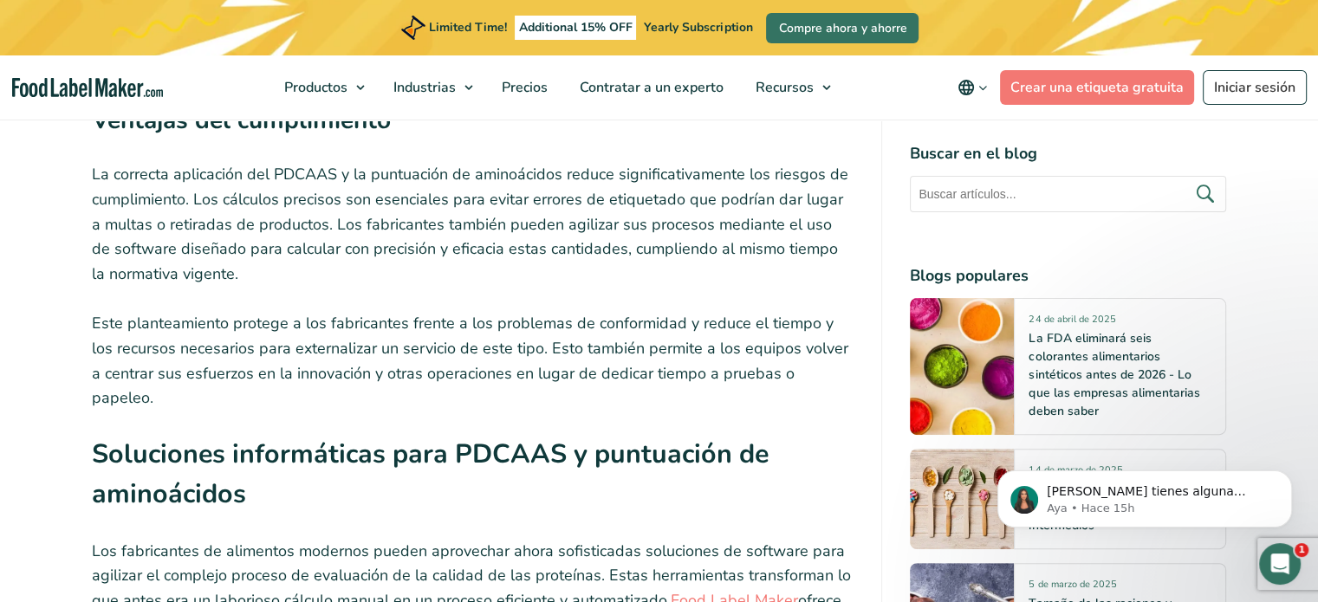
scroll to position [7206, 0]
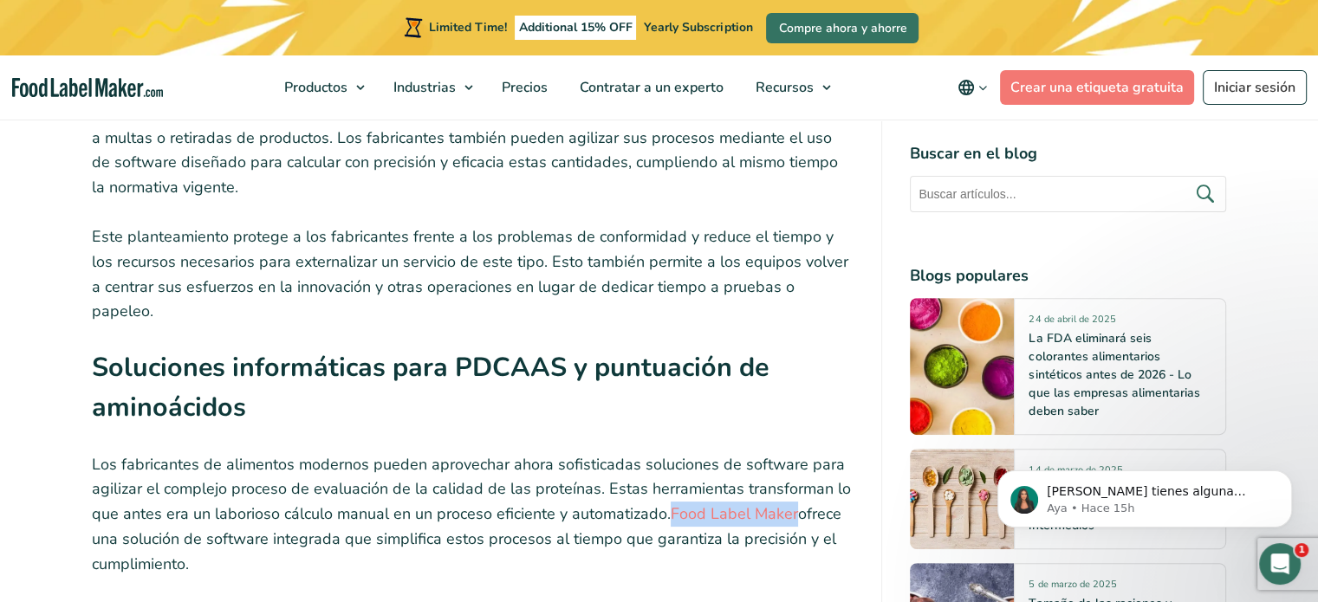
drag, startPoint x: 667, startPoint y: 381, endPoint x: 793, endPoint y: 383, distance: 125.7
click at [793, 452] on p "Los fabricantes de alimentos modernos pueden aprovechar ahora sofisticadas solu…" at bounding box center [473, 514] width 763 height 125
copy link "Food Label Maker"
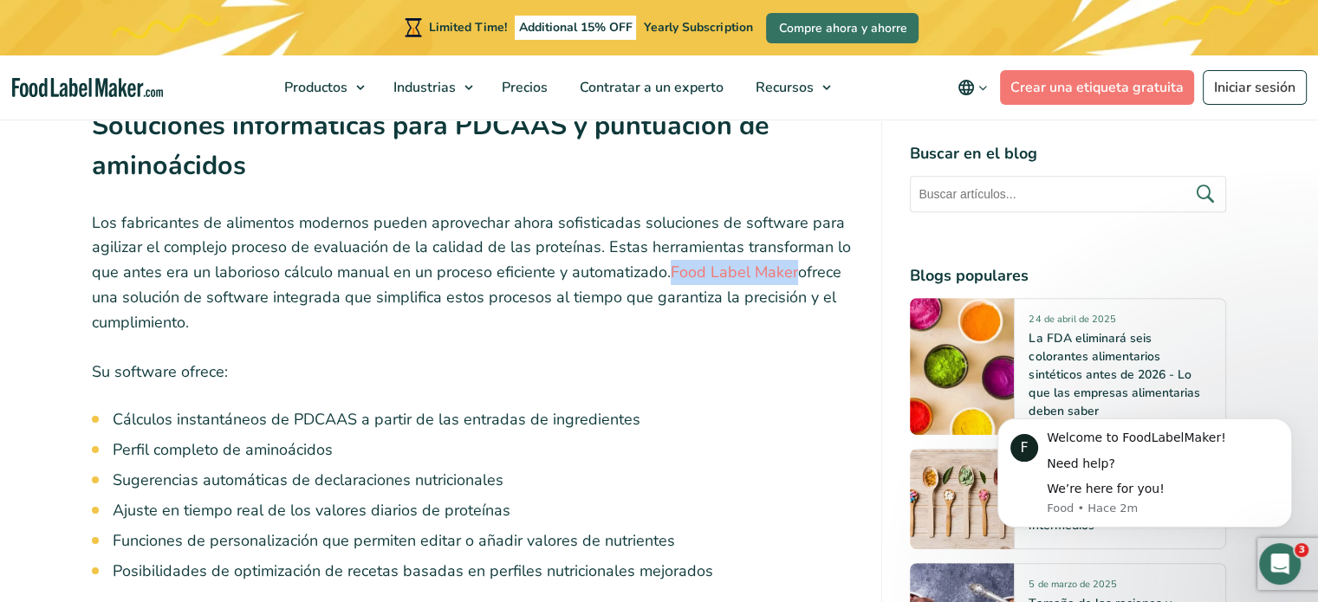
scroll to position [7466, 0]
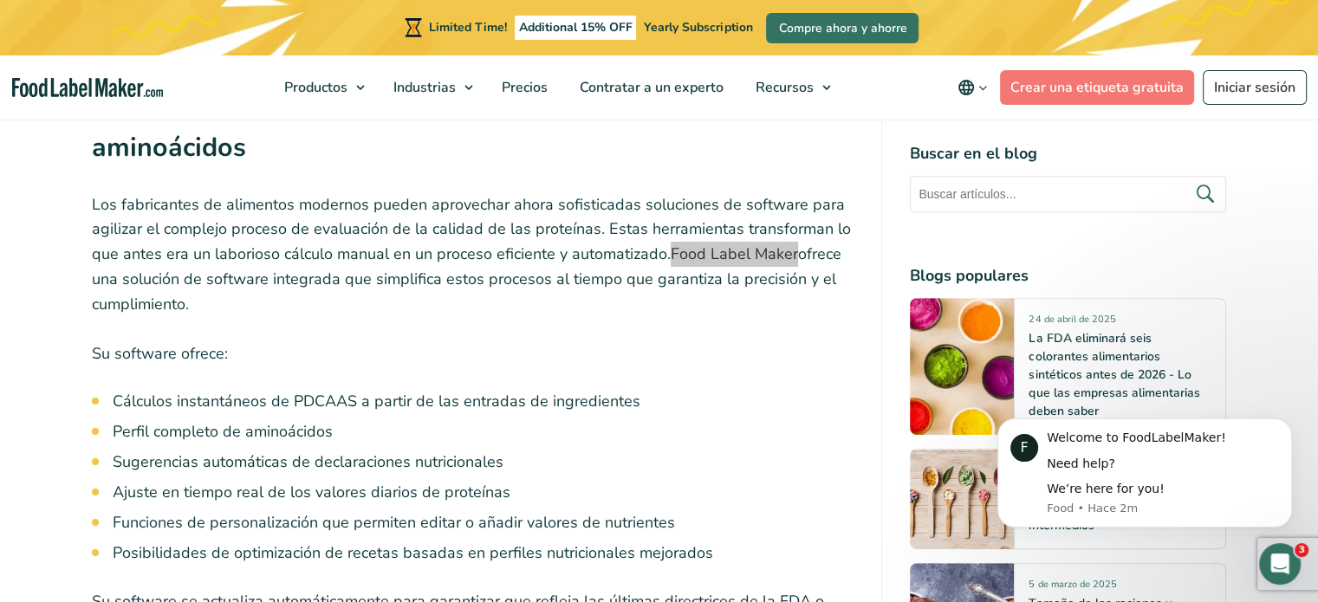
click at [1293, 563] on div "Abrir Intercom Messenger" at bounding box center [1280, 564] width 57 height 57
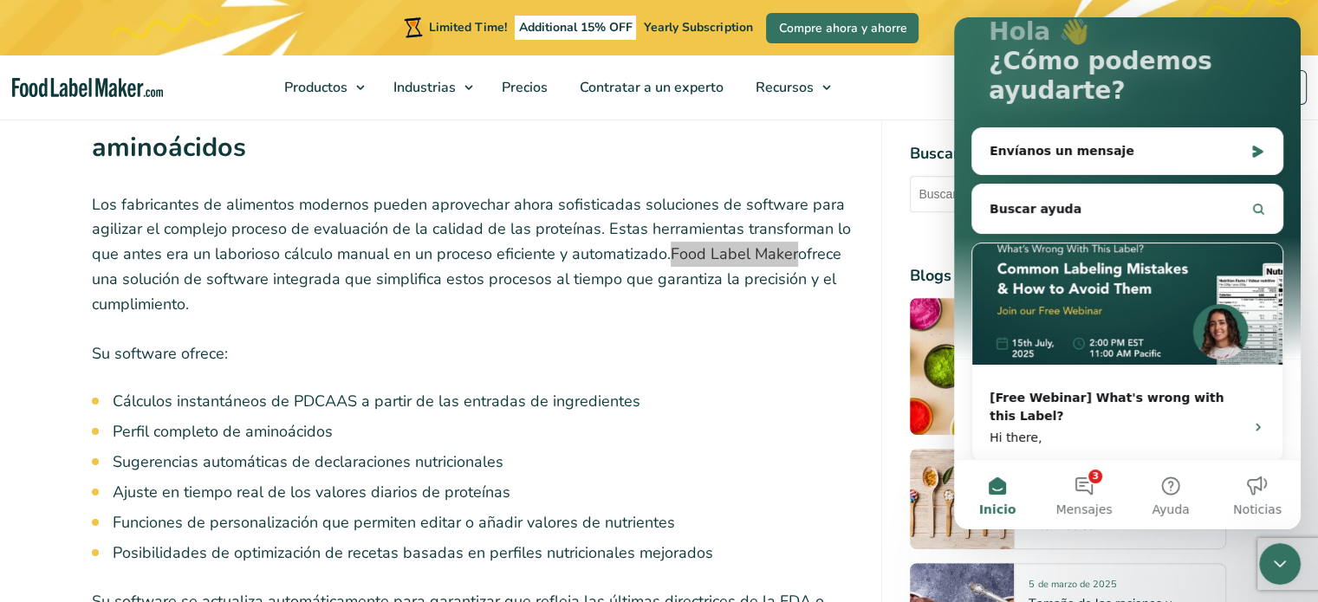
scroll to position [133, 0]
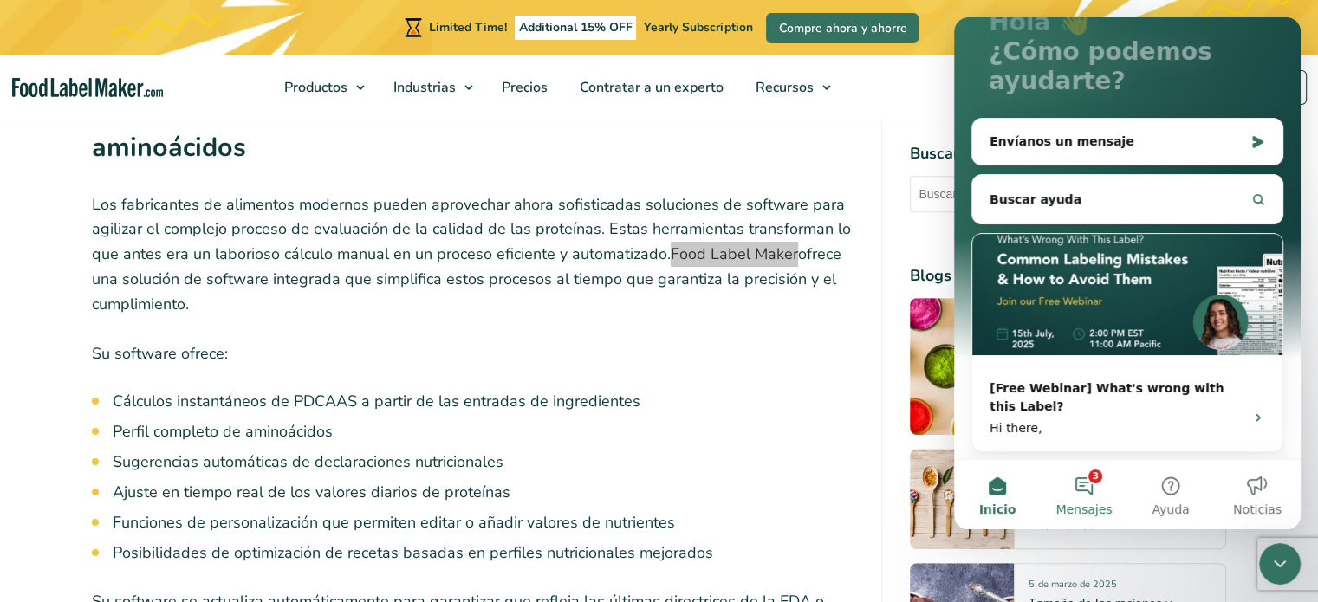
click at [1078, 485] on button "3 Mensajes" at bounding box center [1084, 494] width 87 height 69
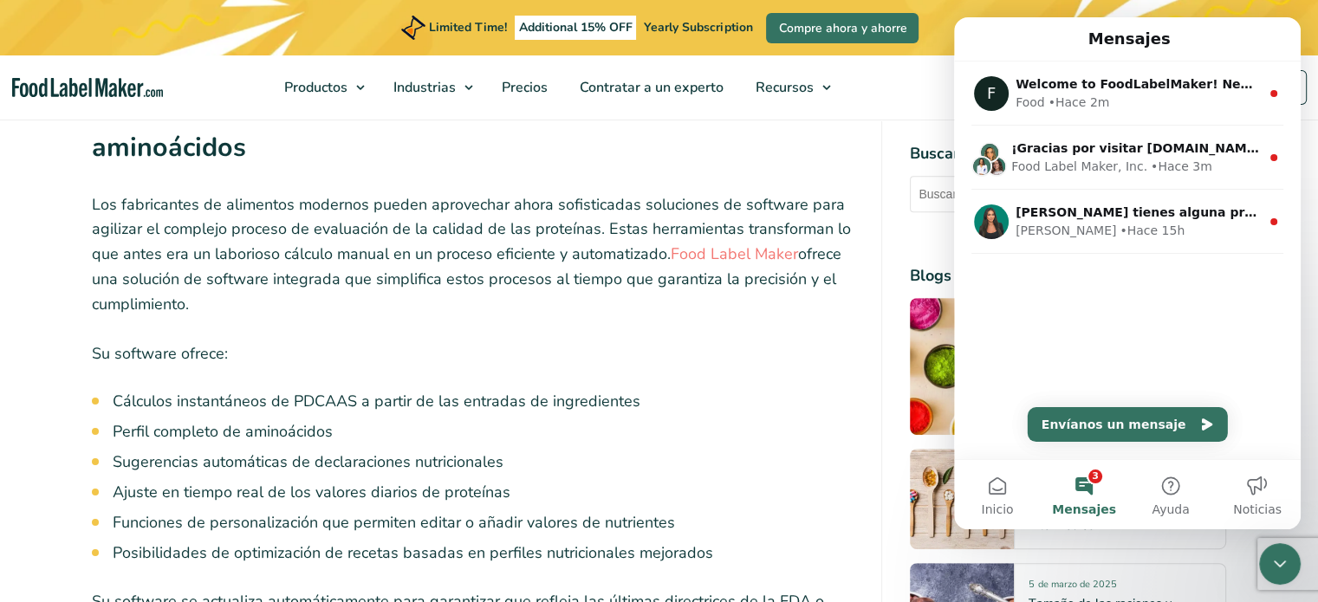
click at [832, 390] on ul "Cálculos instantáneos de PDCAAS a partir de las entradas de ingredientes Perfil…" at bounding box center [484, 477] width 742 height 175
click at [803, 420] on li "Perfil completo de aminoácidos" at bounding box center [484, 431] width 742 height 23
click at [1278, 563] on icon "Cerrar Intercom Messenger" at bounding box center [1280, 564] width 21 height 21
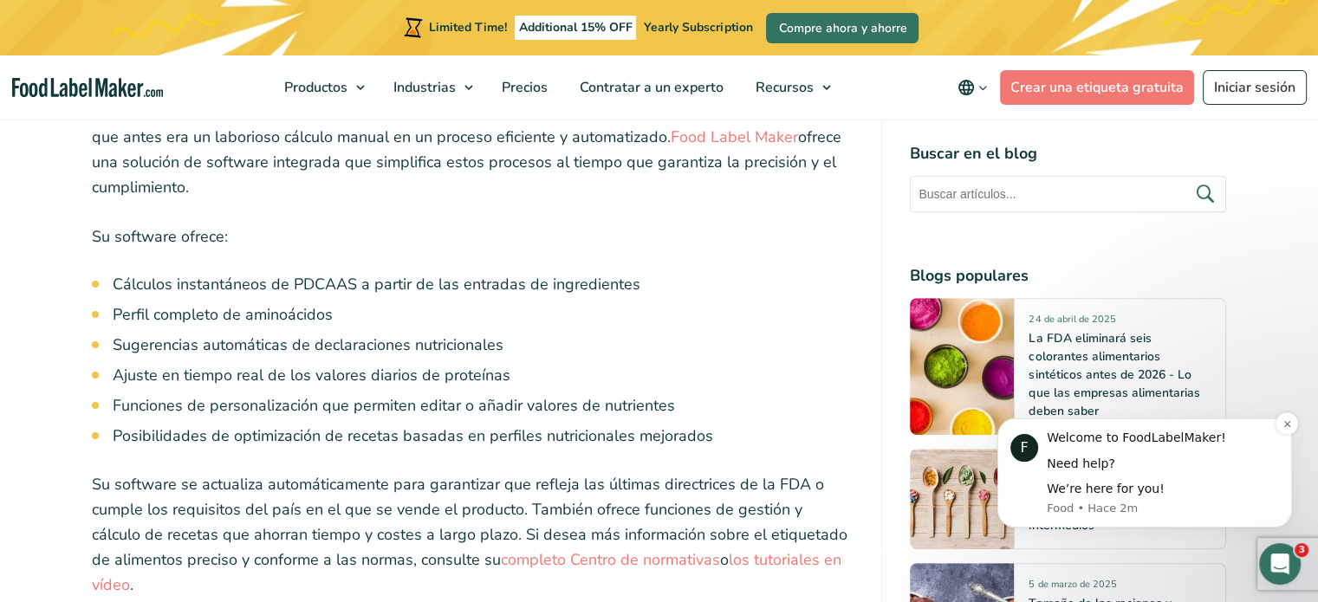
scroll to position [7553, 0]
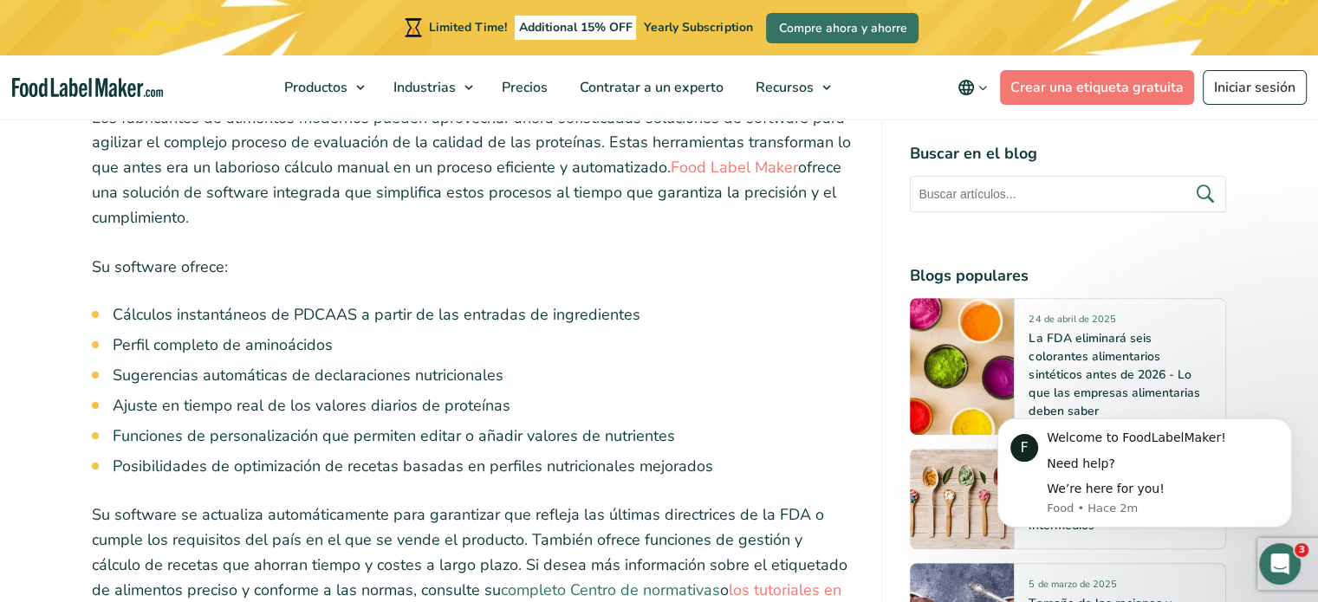
click at [607, 580] on link "completo Centro de normativas" at bounding box center [610, 590] width 219 height 21
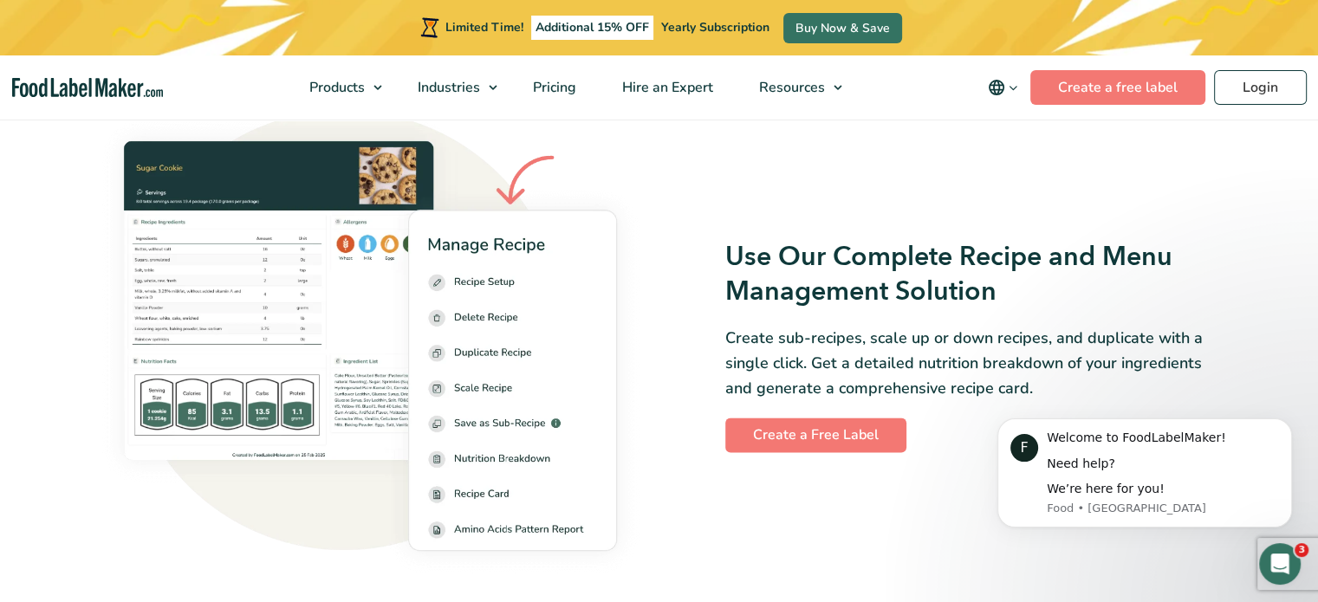
scroll to position [2340, 0]
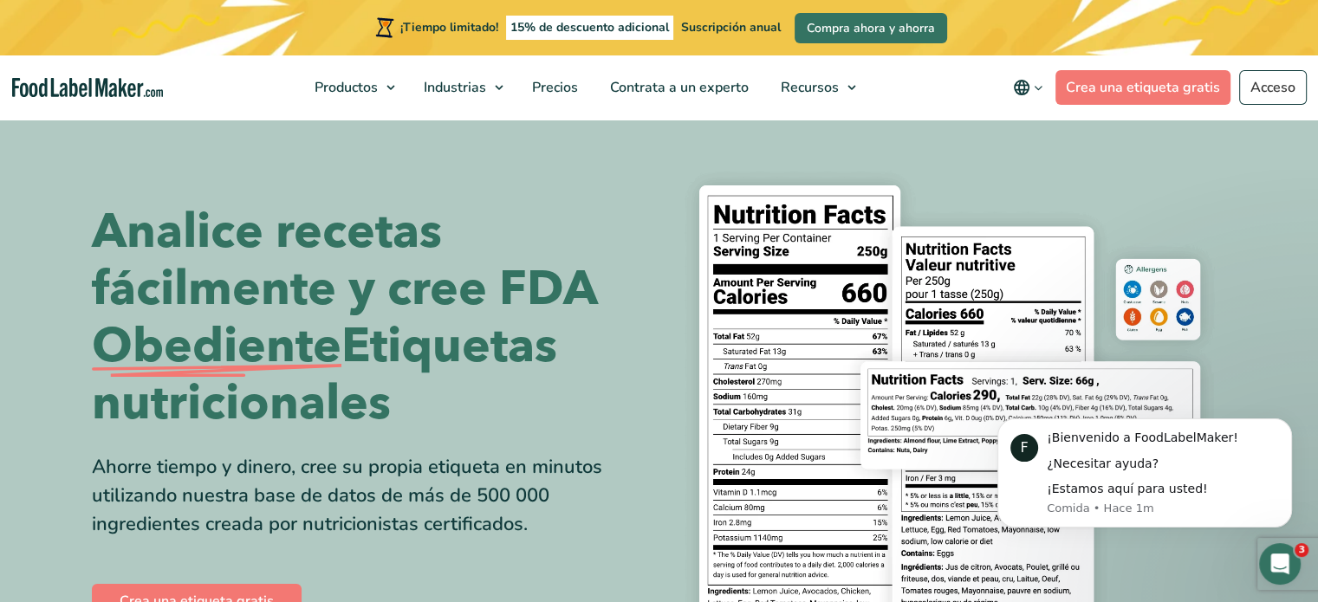
click at [965, 169] on img at bounding box center [950, 413] width 555 height 508
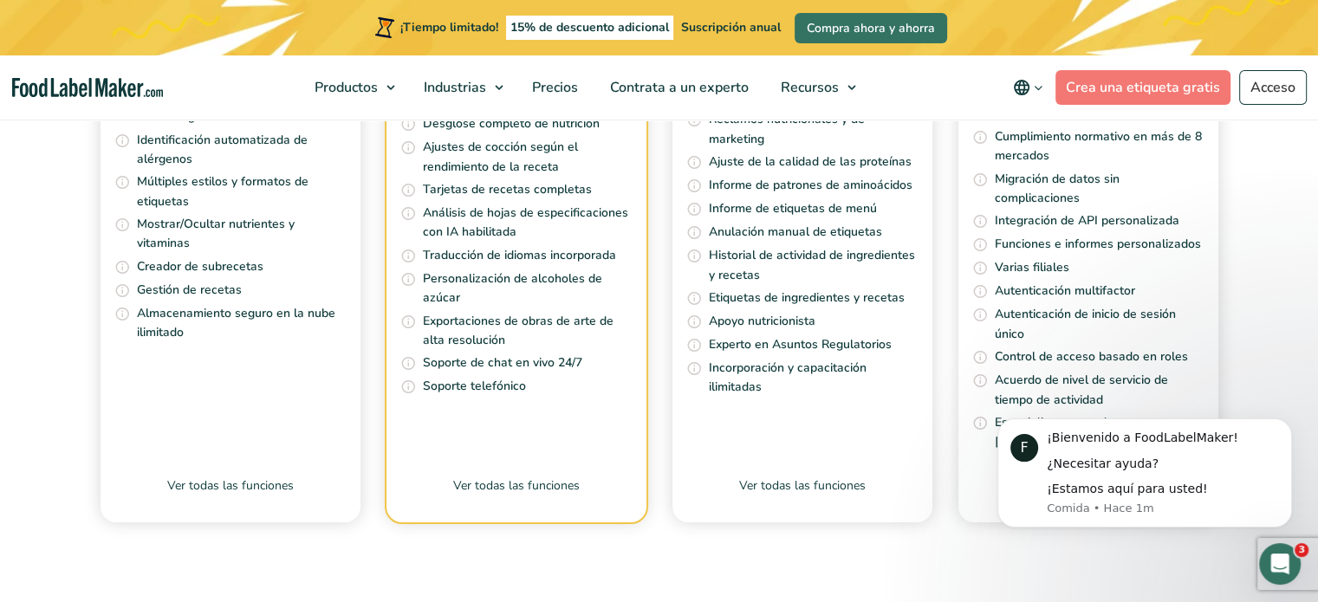
scroll to position [6155, 0]
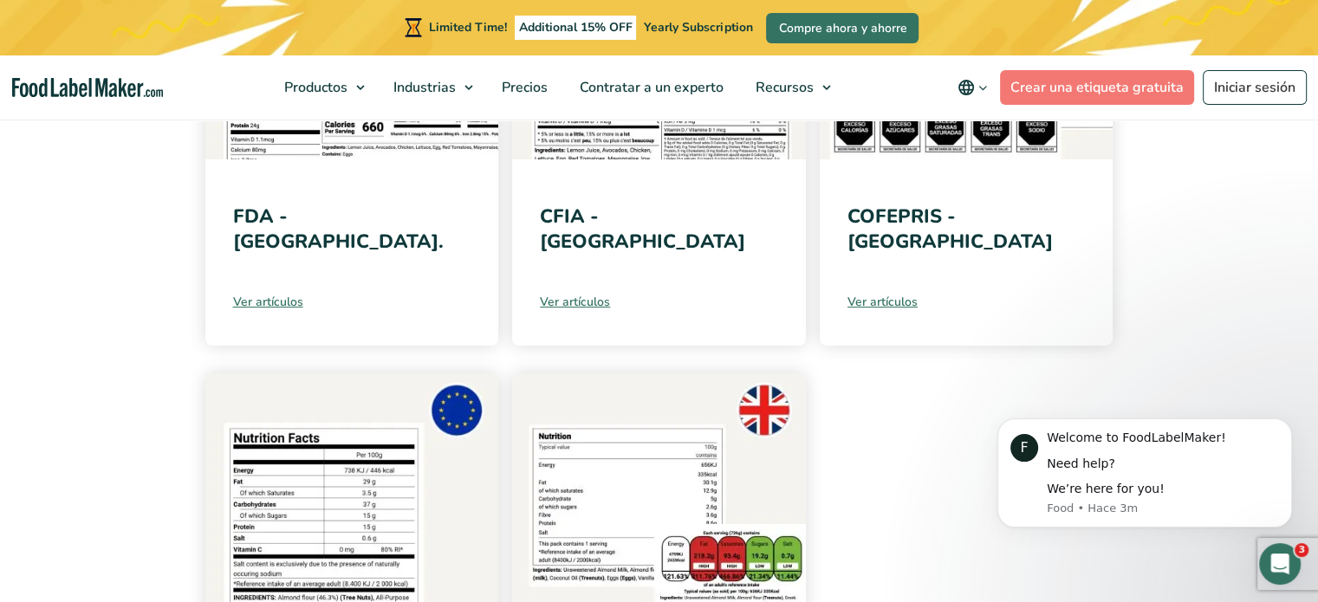
scroll to position [520, 0]
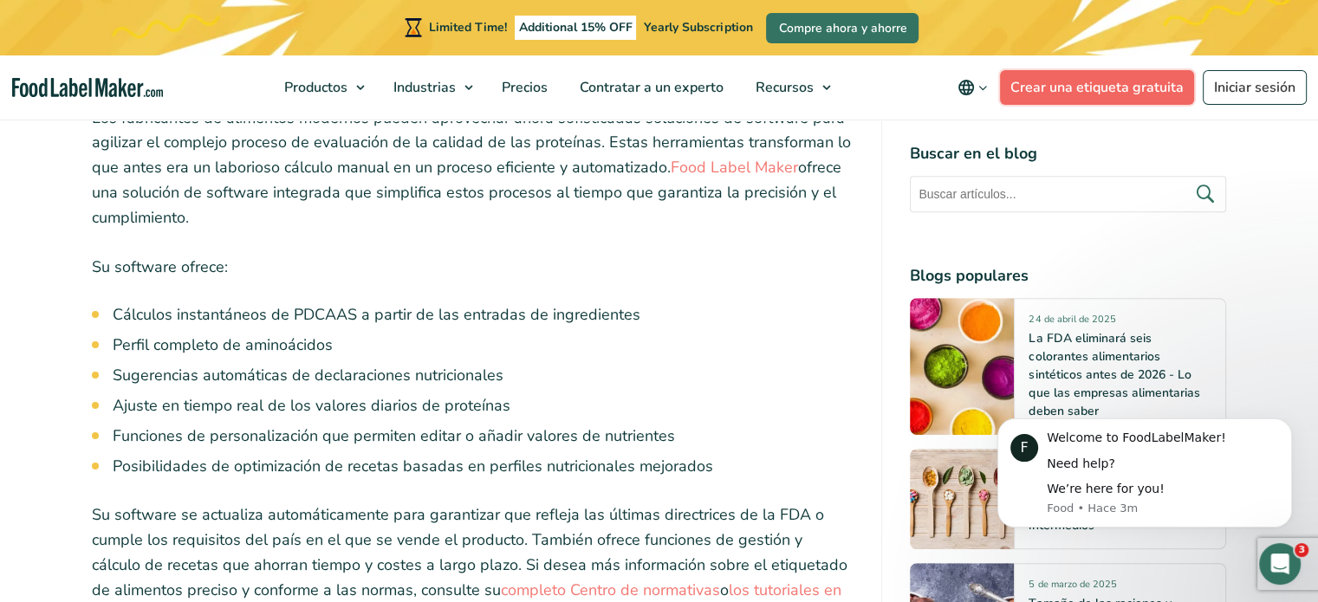
click at [1070, 89] on link "Crear una etiqueta gratuita" at bounding box center [1097, 87] width 194 height 35
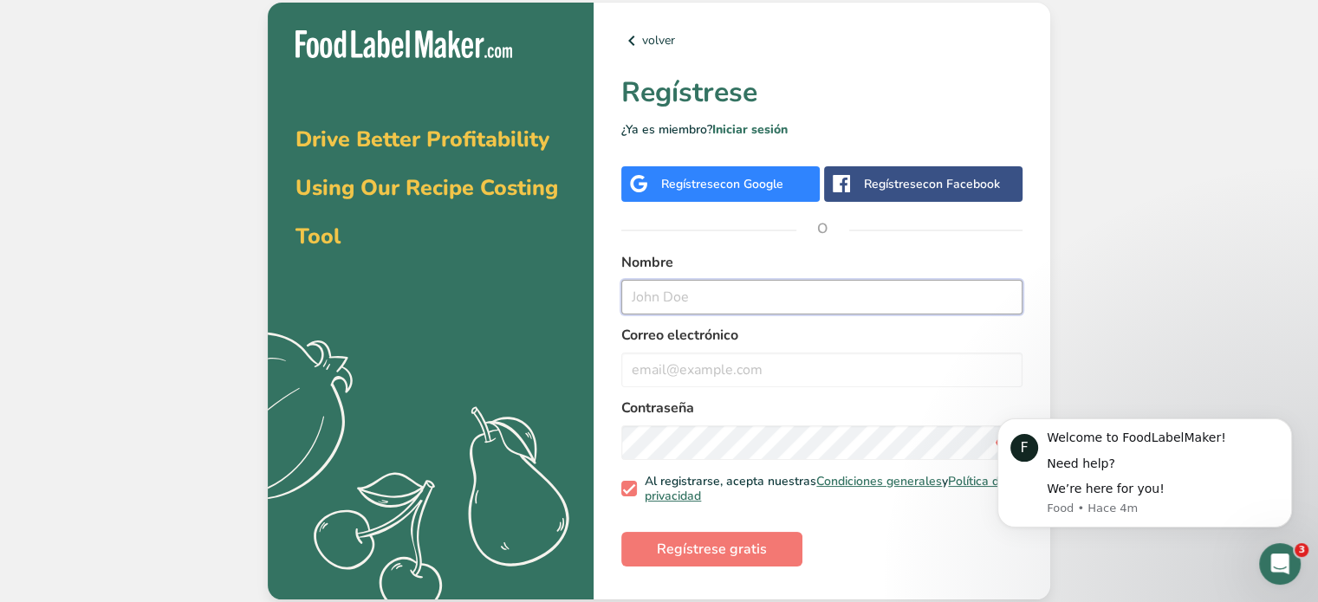
click at [677, 288] on input "text" at bounding box center [822, 297] width 401 height 35
type input "Rosario"
click at [696, 361] on input "email" at bounding box center [822, 370] width 401 height 35
type input "[EMAIL_ADDRESS][DOMAIN_NAME]"
click at [998, 440] on div "F Welcome to FoodLabelMaker! Need help? We’re here for you! Food • Hace 5m" at bounding box center [1145, 473] width 295 height 109
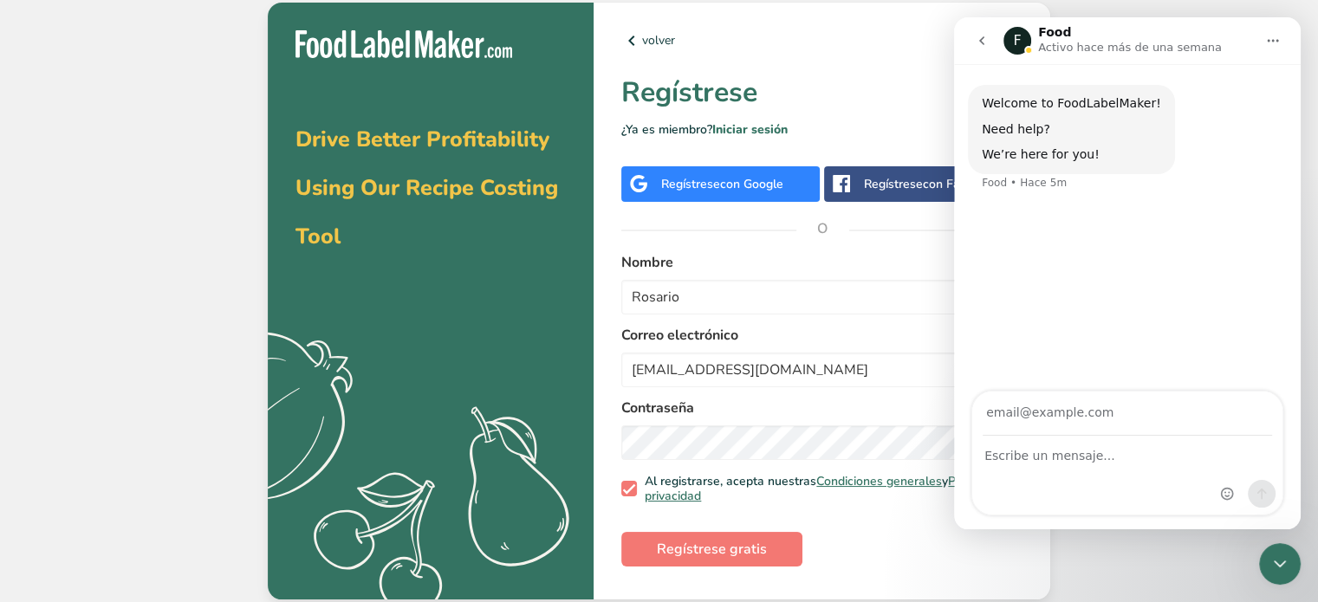
click at [987, 42] on icon "go back" at bounding box center [982, 41] width 14 height 14
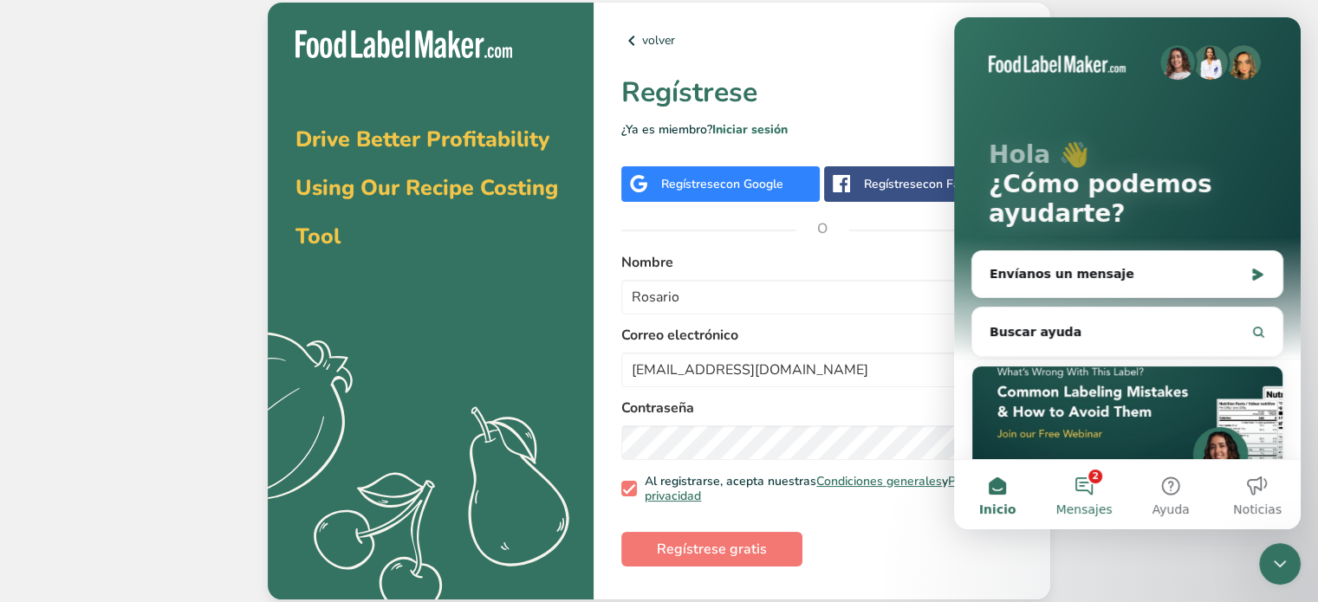
click at [1088, 482] on button "2 Mensajes" at bounding box center [1084, 494] width 87 height 69
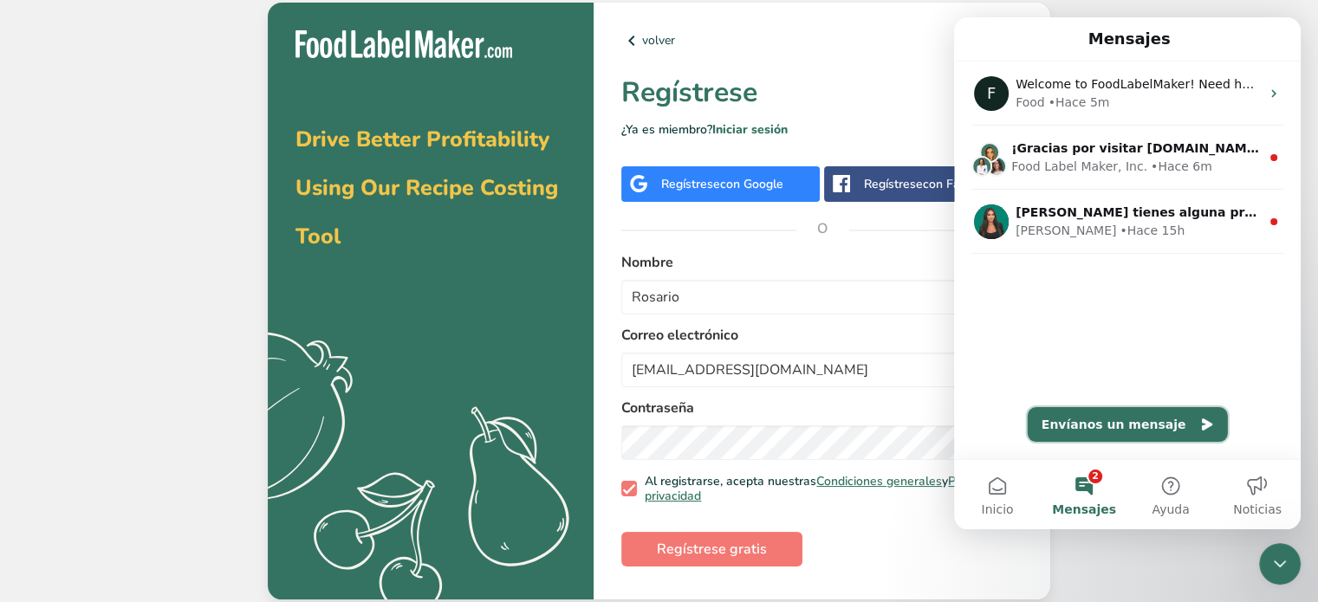
click at [1092, 416] on button "Envíanos un mensaje" at bounding box center [1128, 424] width 200 height 35
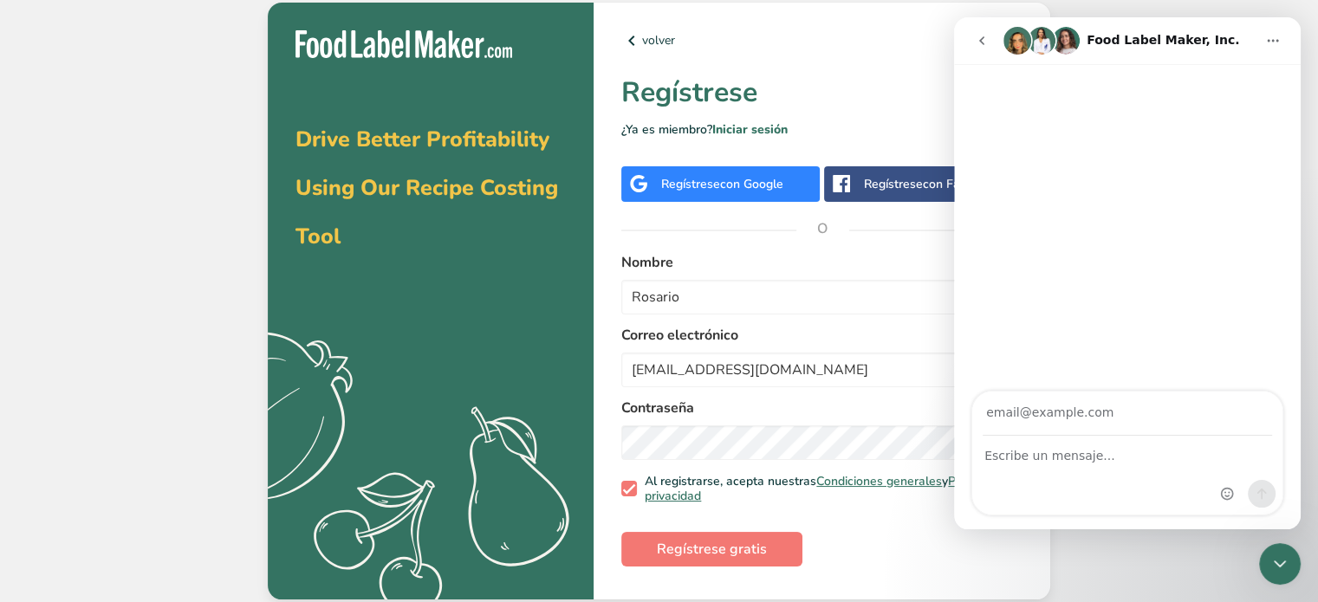
click at [980, 39] on icon "go back" at bounding box center [982, 40] width 5 height 9
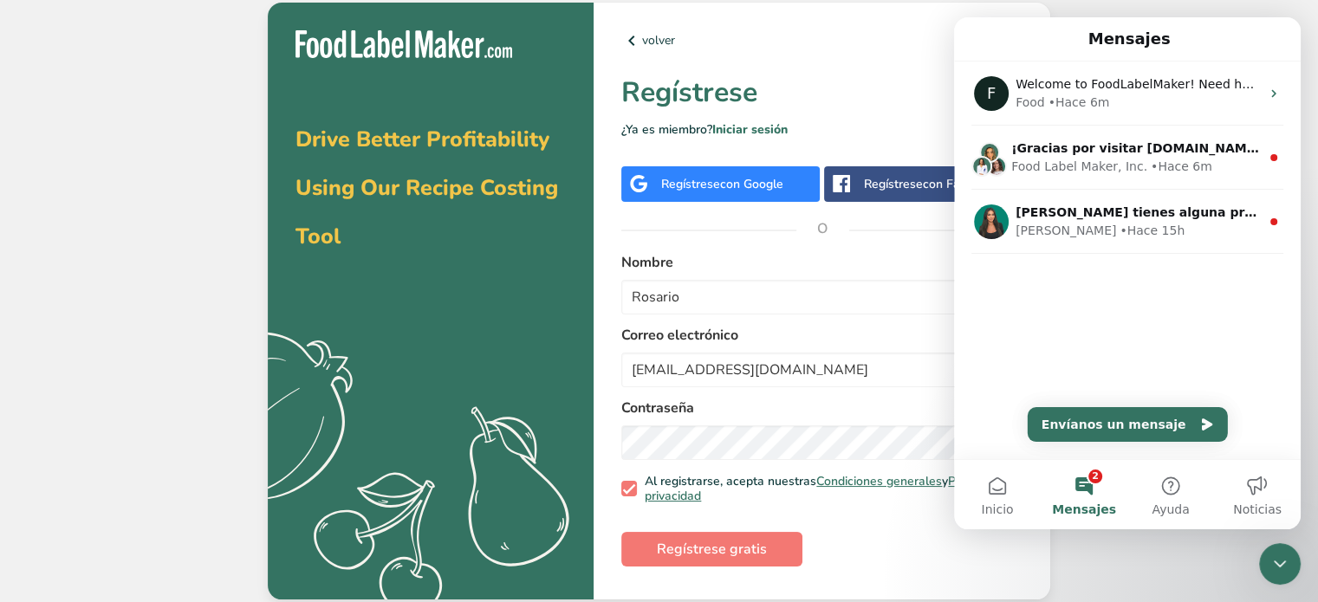
click at [916, 322] on form "Nombre Rosario Correo electrónico rosariopastor2008@gmail.com Contraseña Al reg…" at bounding box center [822, 409] width 401 height 315
click at [1294, 566] on div "Cerrar Intercom Messenger" at bounding box center [1281, 565] width 42 height 42
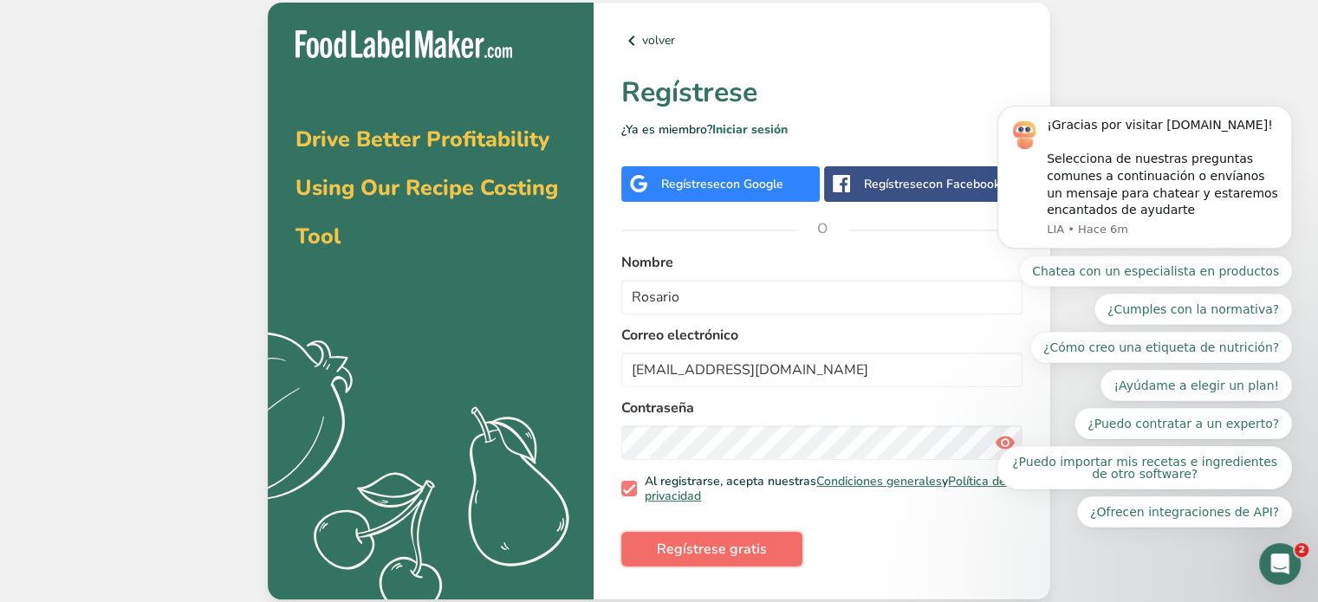
click at [757, 543] on span "Regístrese gratis" at bounding box center [712, 549] width 110 height 21
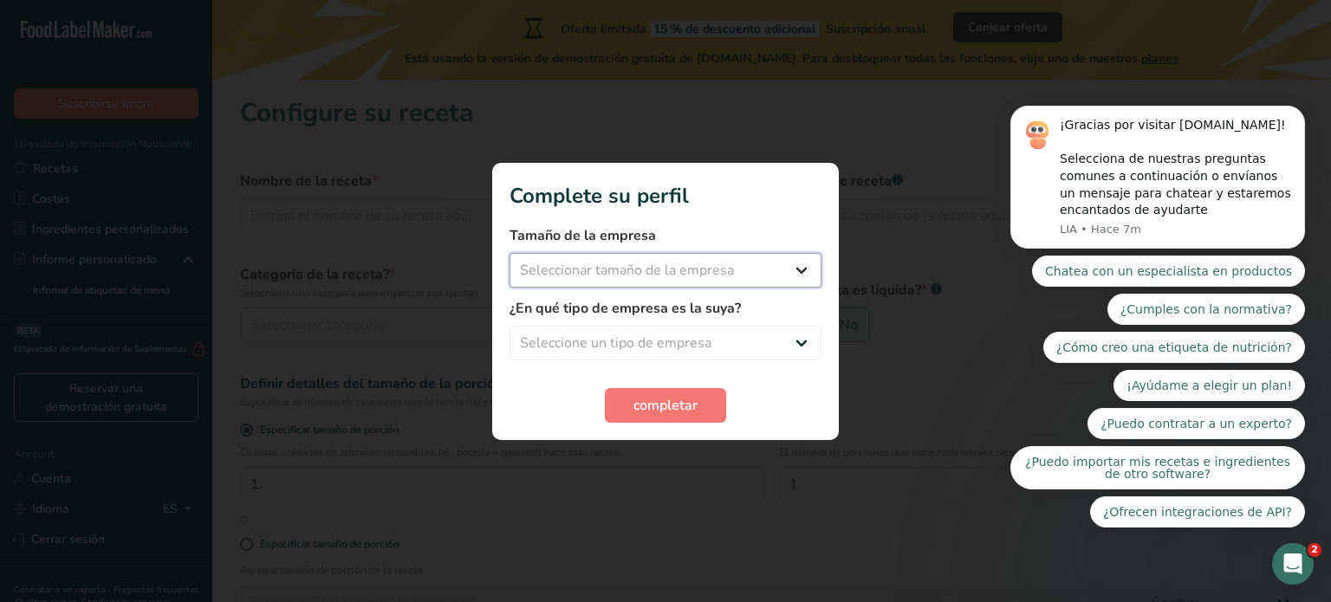
click at [799, 277] on select "Seleccionar tamaño de la empresa Menos de 10 empleados De 10 a 50 empleados De …" at bounding box center [666, 270] width 312 height 35
click at [804, 341] on select "Seleccione un tipo de empresa Fabricante de alimentos envasados Restaurante y c…" at bounding box center [666, 343] width 312 height 35
click at [664, 404] on span "completar" at bounding box center [666, 405] width 64 height 21
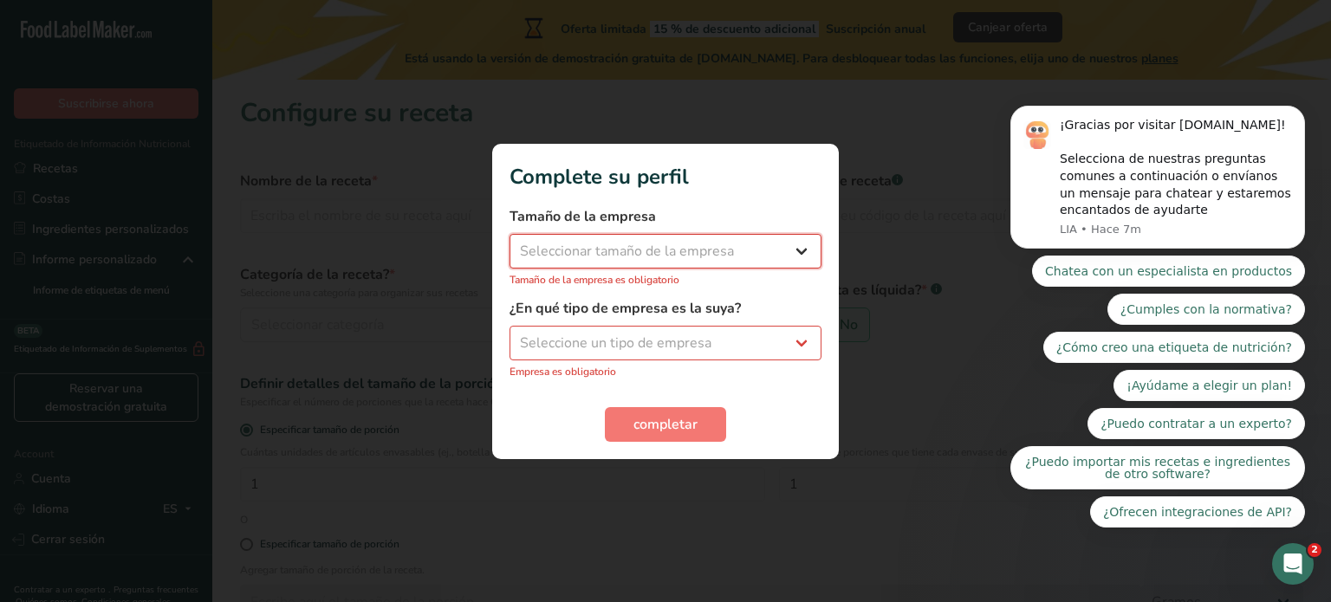
click at [799, 254] on select "Seleccionar tamaño de la empresa Menos de 10 empleados De 10 a 50 empleados De …" at bounding box center [666, 251] width 312 height 35
click at [797, 345] on select "Seleccione un tipo de empresa Fabricante de alimentos envasados Restaurante y c…" at bounding box center [666, 343] width 312 height 35
click at [898, 511] on div at bounding box center [665, 301] width 1331 height 602
click at [801, 333] on select "Seleccione un tipo de empresa Fabricante de alimentos envasados Restaurante y c…" at bounding box center [666, 343] width 312 height 35
select select "8"
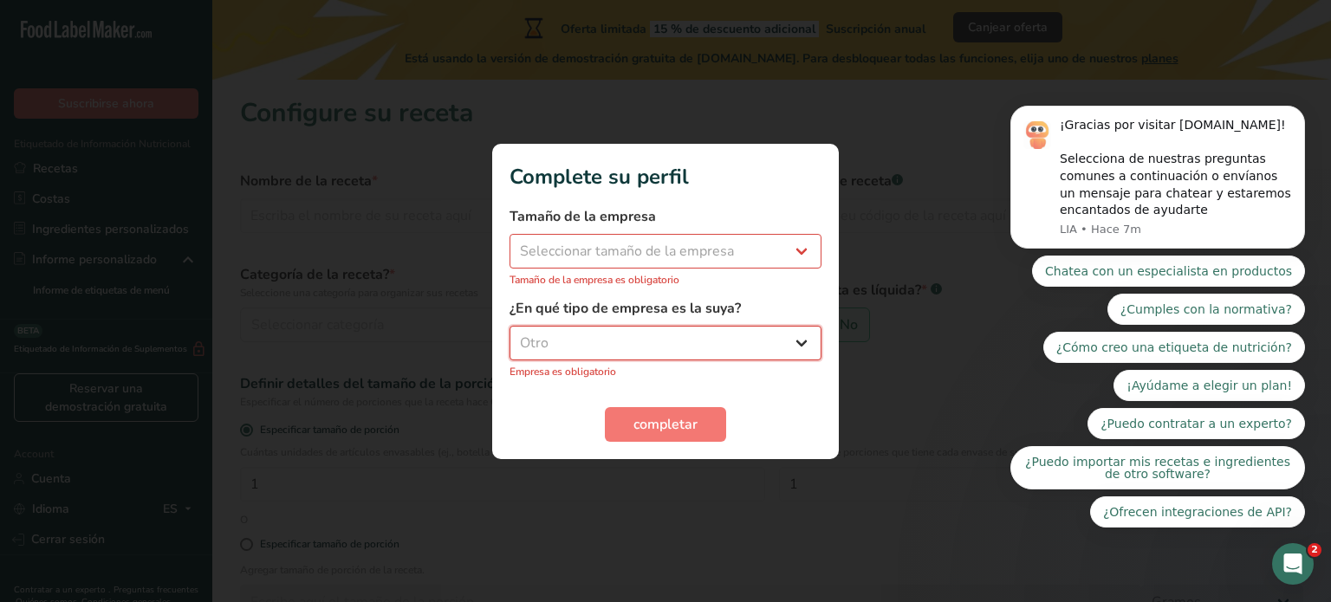
click at [510, 335] on select "Seleccione un tipo de empresa Fabricante de alimentos envasados Restaurante y c…" at bounding box center [666, 343] width 312 height 35
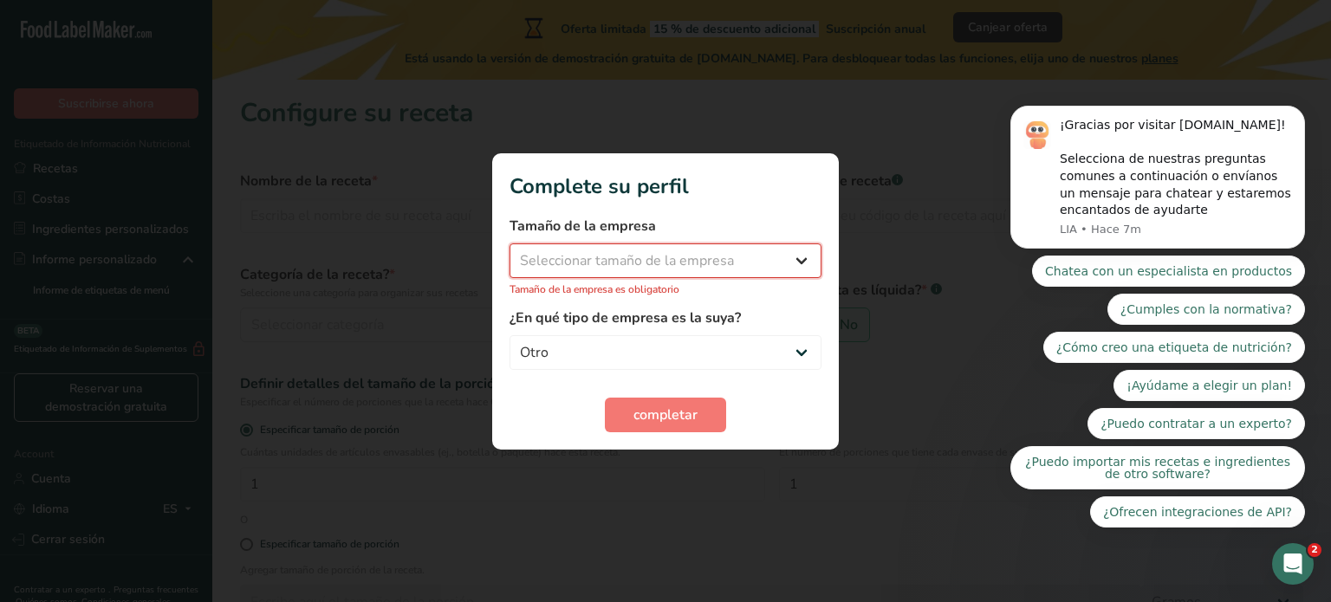
click at [803, 252] on select "Seleccionar tamaño de la empresa Menos de 10 empleados De 10 a 50 empleados De …" at bounding box center [666, 261] width 312 height 35
select select "4"
click at [510, 252] on select "Seleccionar tamaño de la empresa Menos de 10 empleados De 10 a 50 empleados De …" at bounding box center [666, 261] width 312 height 35
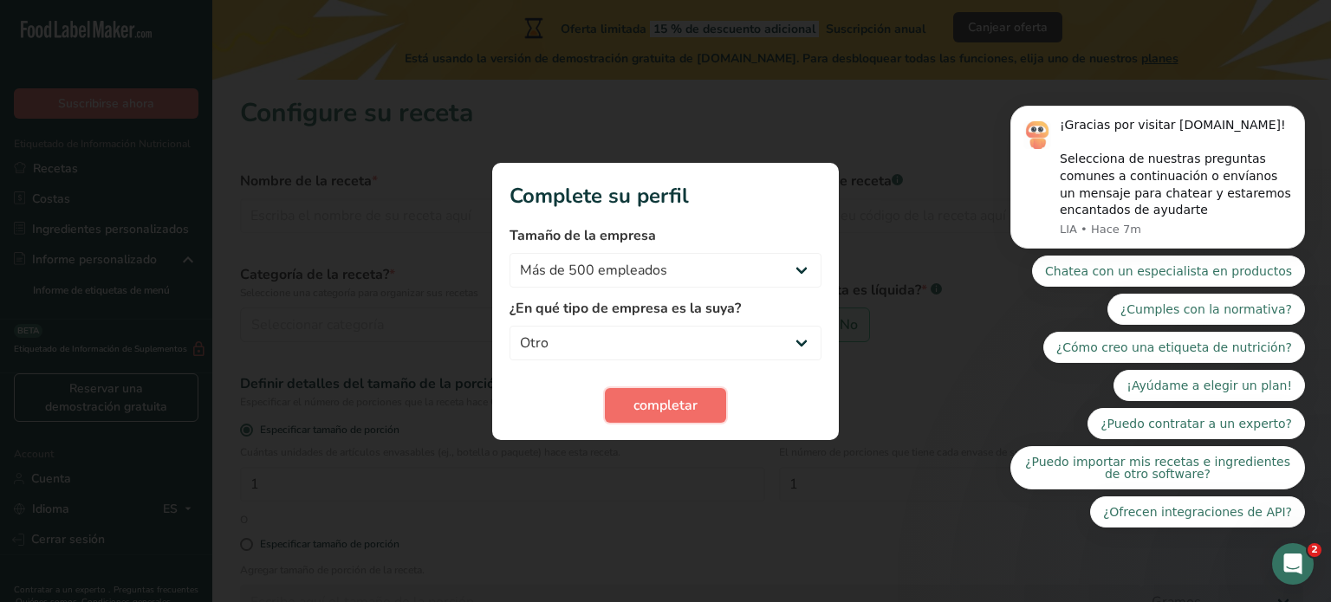
click at [666, 397] on span "completar" at bounding box center [666, 405] width 64 height 21
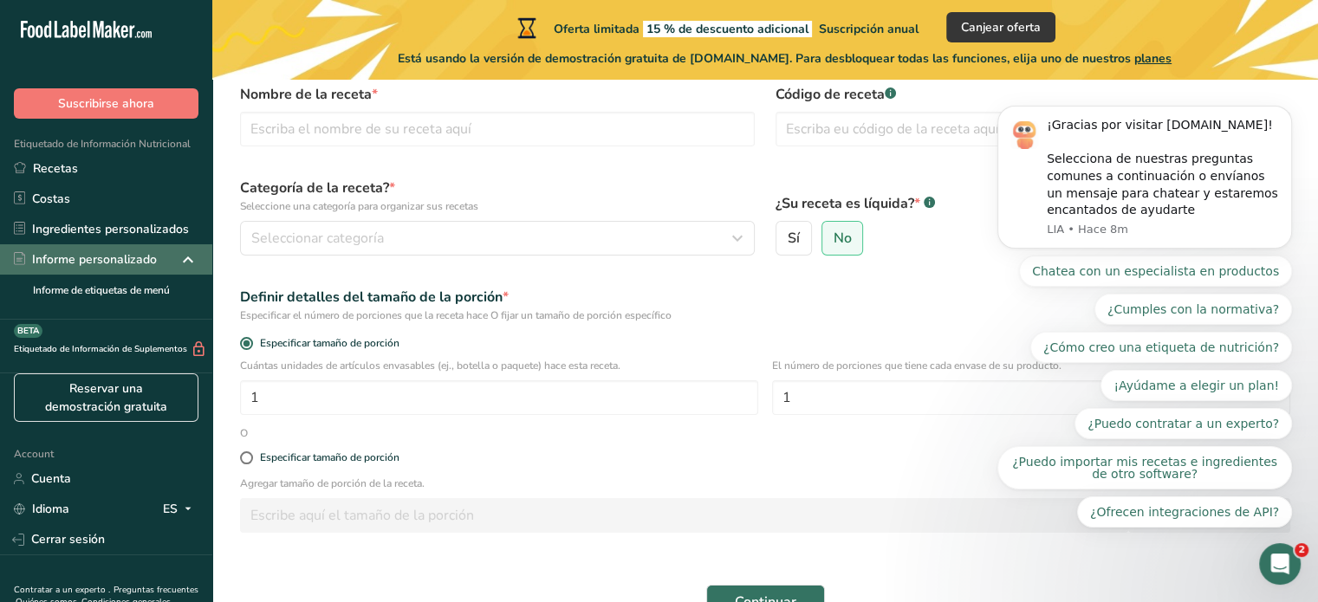
click at [178, 264] on icon at bounding box center [188, 259] width 21 height 31
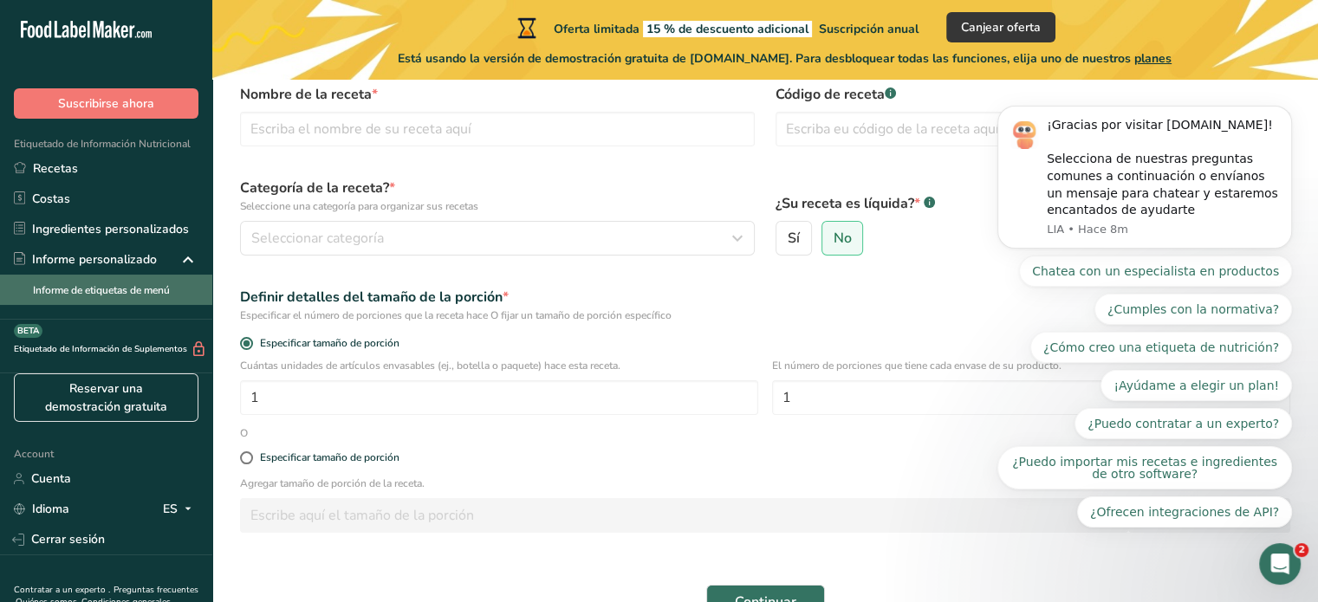
click at [151, 291] on link "Informe de etiquetas de menú" at bounding box center [106, 290] width 212 height 30
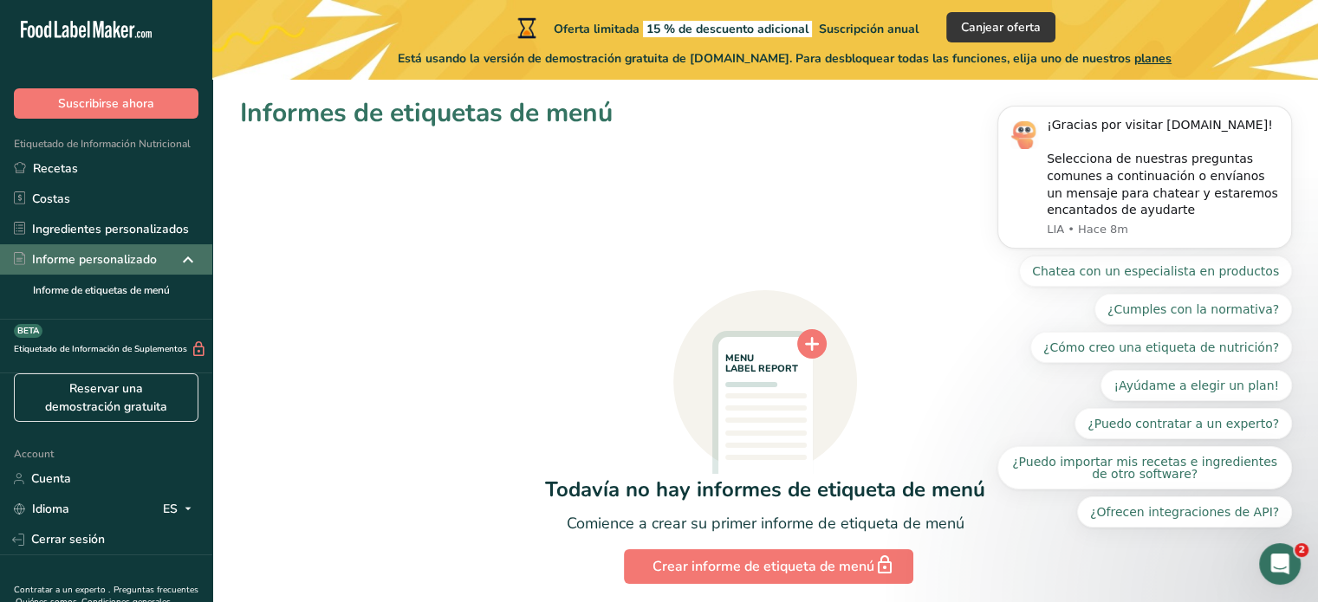
click at [143, 264] on div "Informe personalizado" at bounding box center [85, 260] width 143 height 18
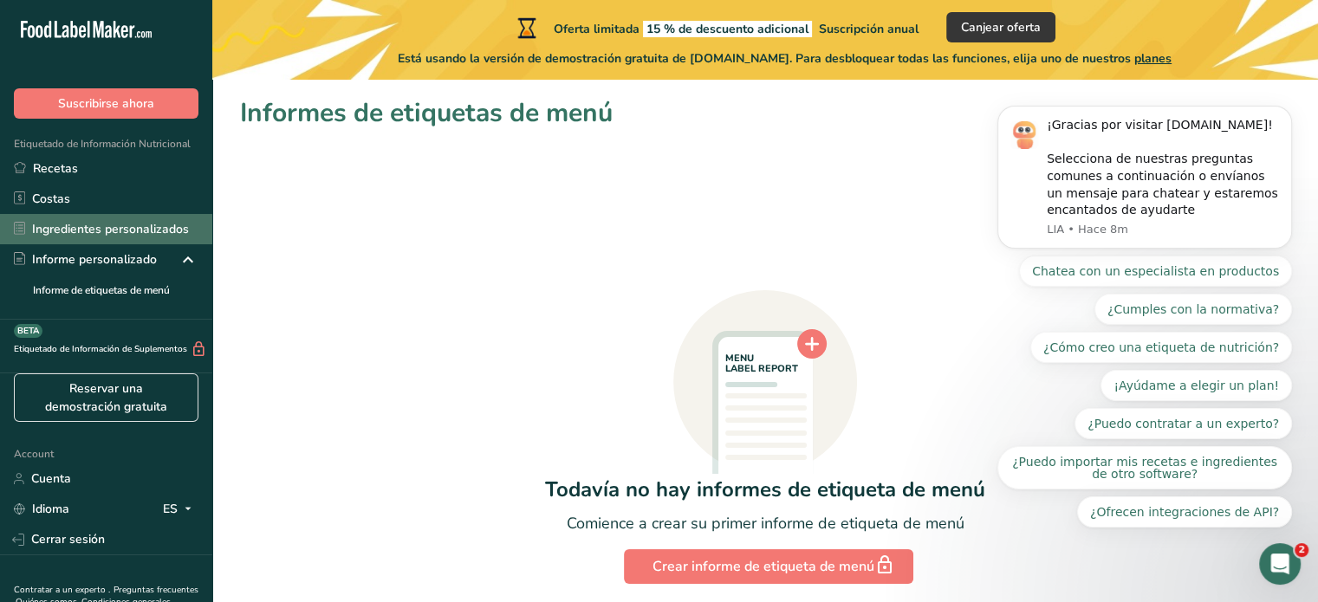
click at [118, 244] on link "Ingredientes personalizados" at bounding box center [106, 229] width 212 height 30
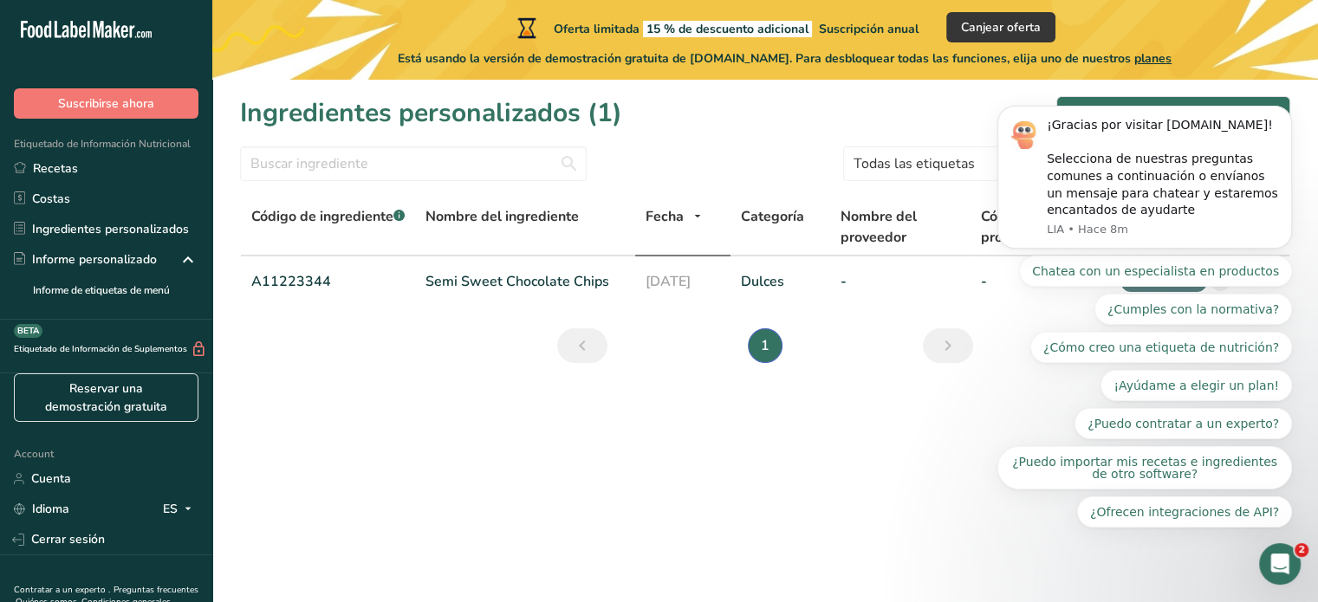
click at [1294, 562] on div "Abrir Intercom Messenger" at bounding box center [1280, 564] width 57 height 57
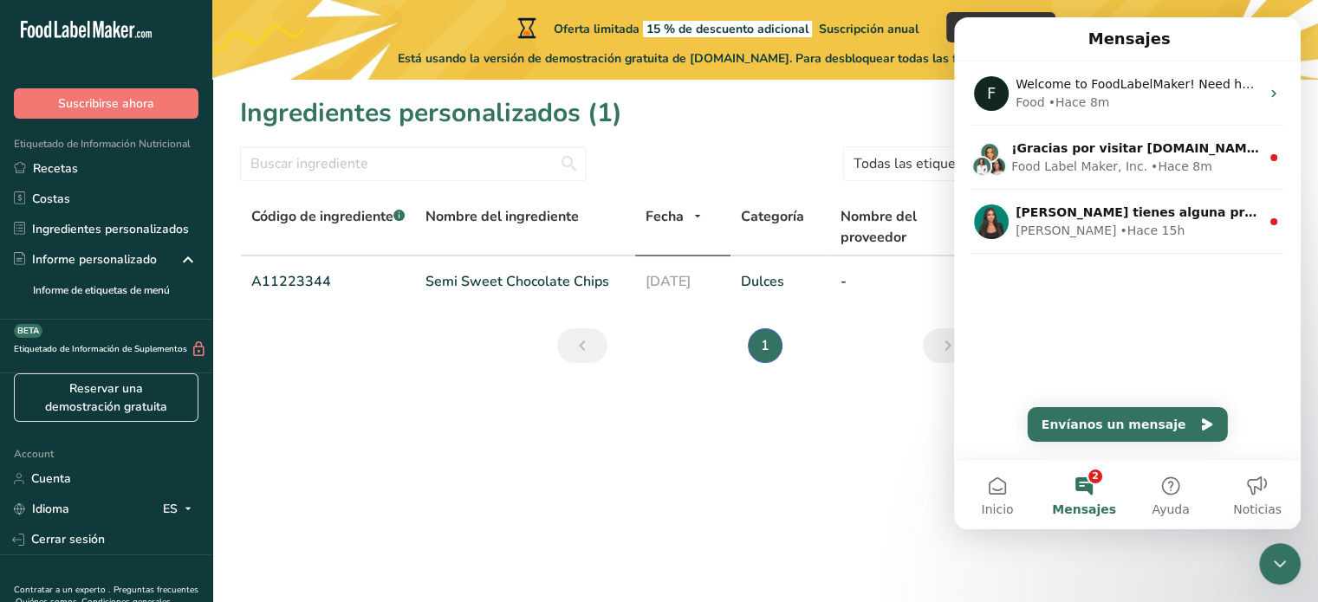
click at [1294, 562] on div "Cerrar Intercom Messenger" at bounding box center [1281, 565] width 42 height 42
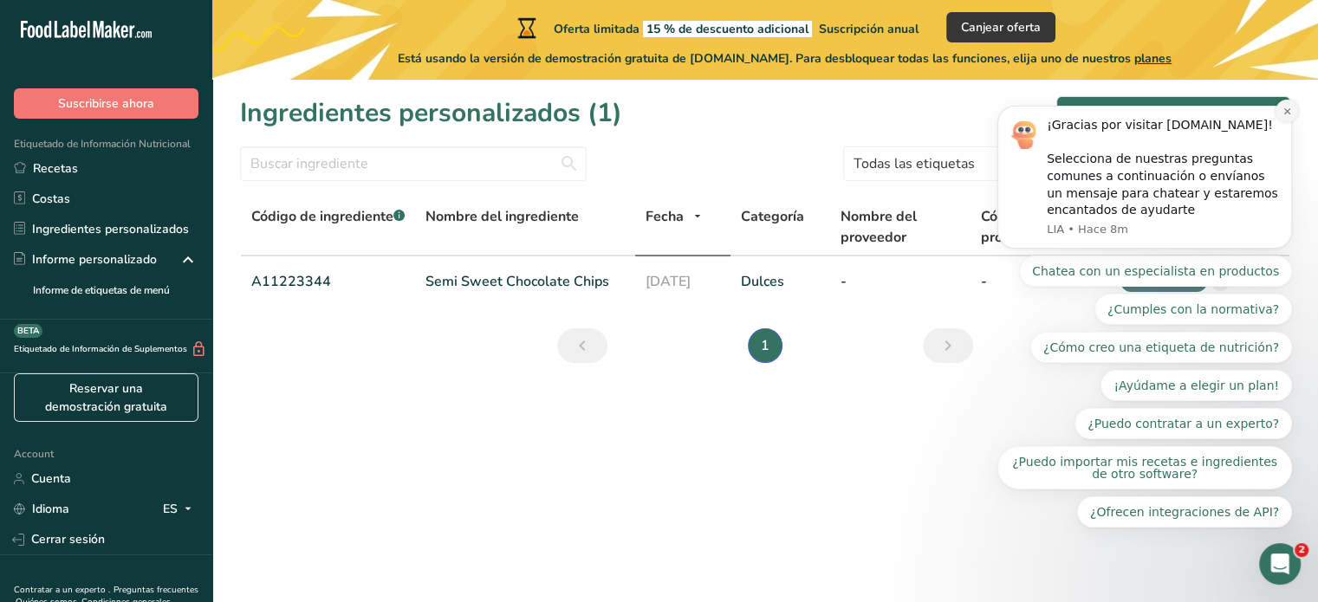
click at [1287, 116] on icon "Dismiss notification" at bounding box center [1288, 112] width 10 height 10
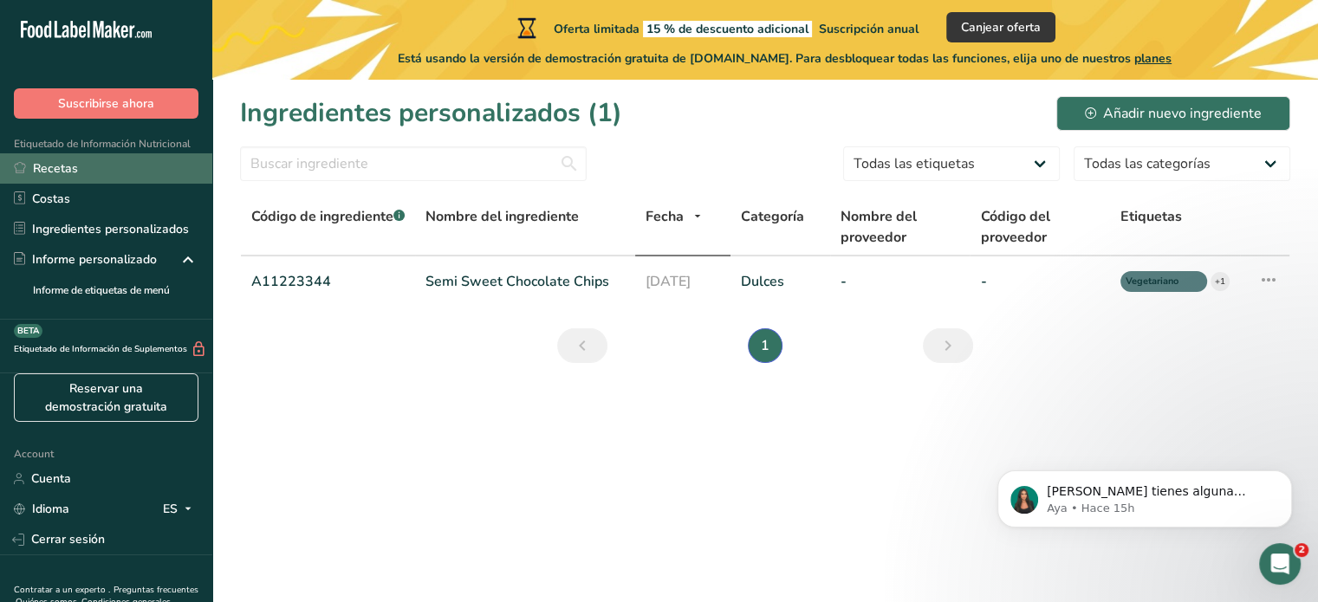
click at [58, 177] on link "Recetas" at bounding box center [106, 168] width 212 height 30
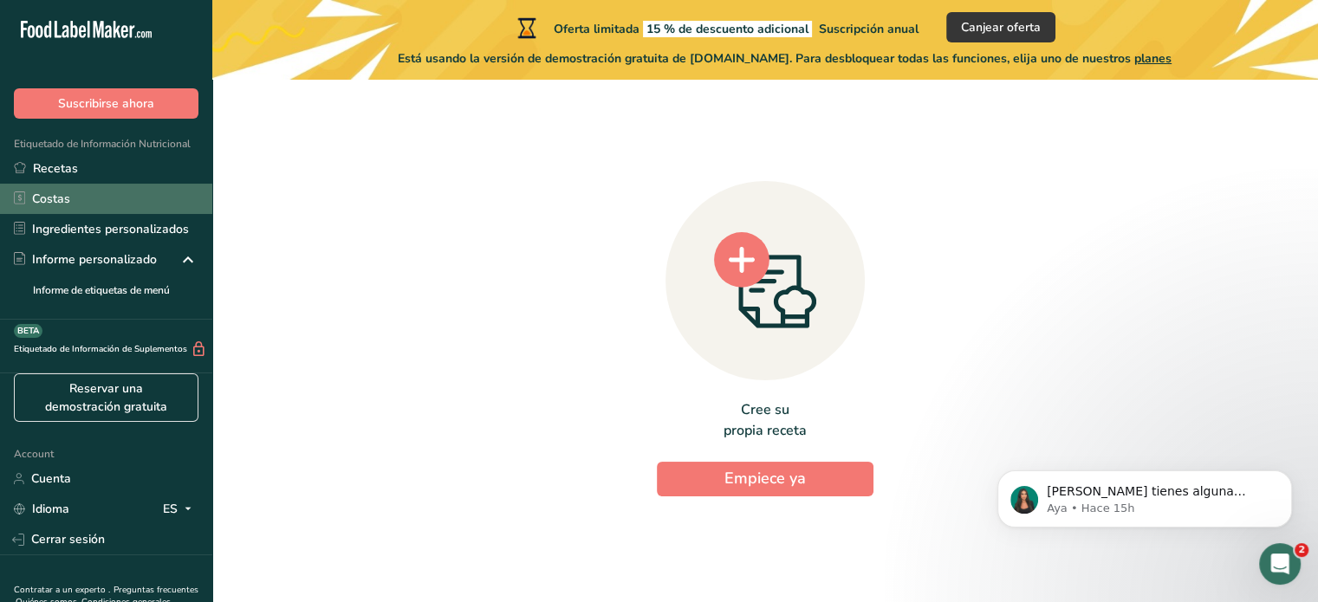
click at [64, 205] on link "Costas" at bounding box center [106, 199] width 212 height 30
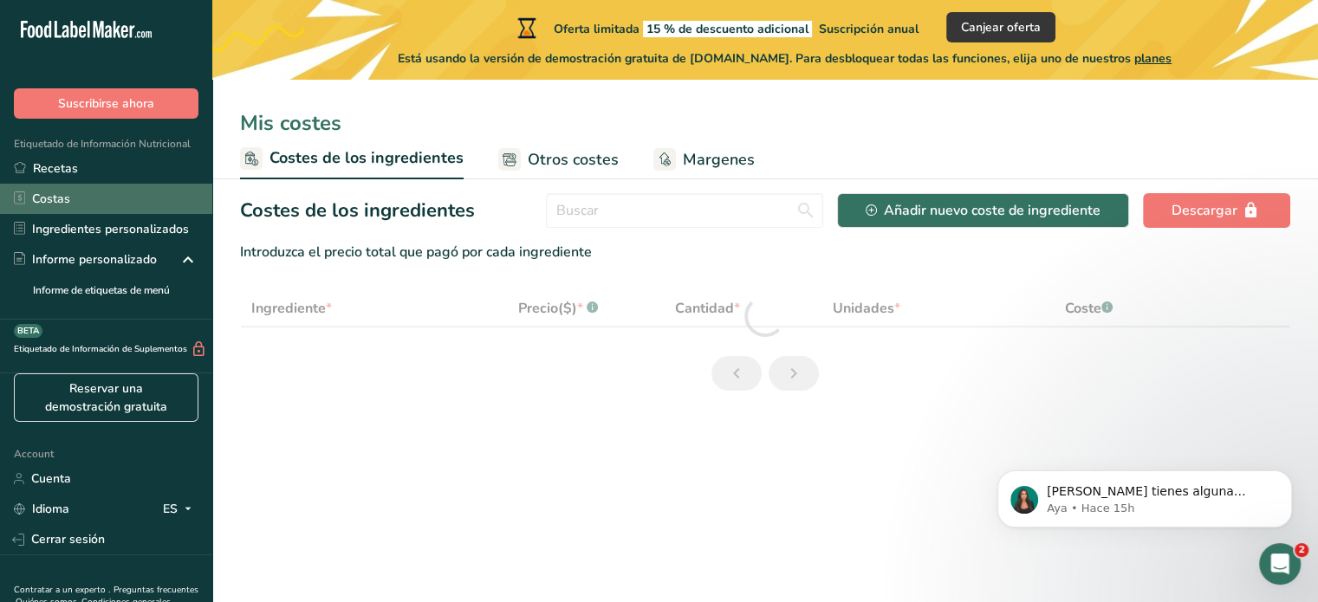
select select "1"
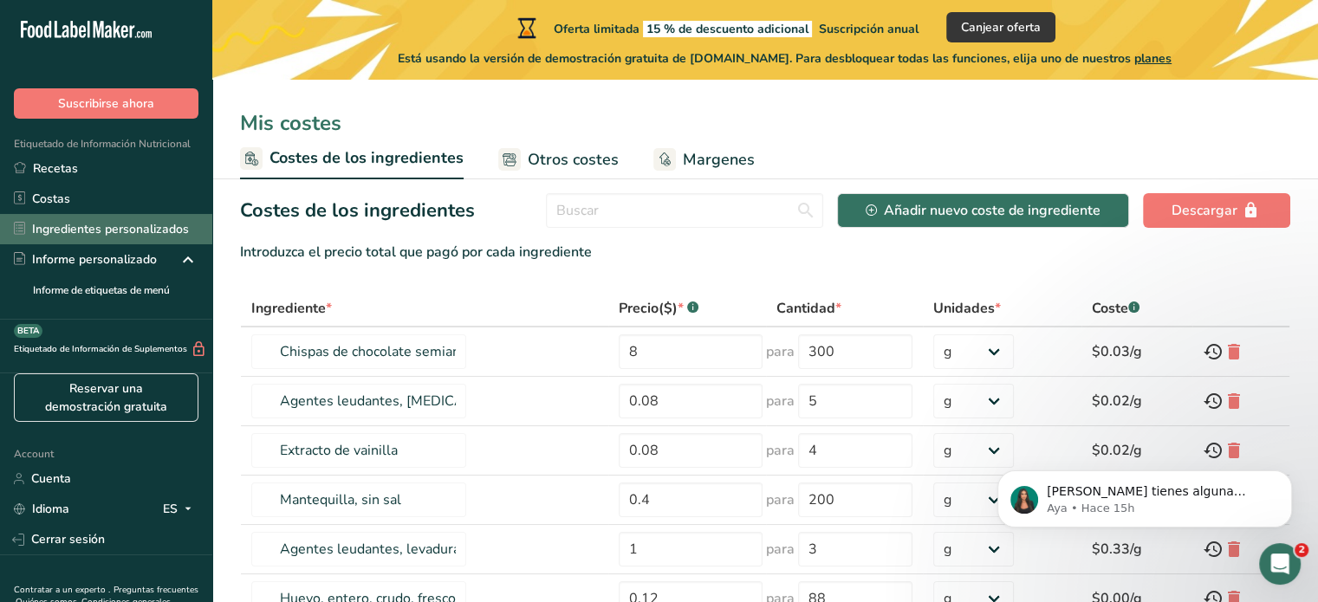
click at [85, 241] on link "Ingredientes personalizados" at bounding box center [106, 229] width 212 height 30
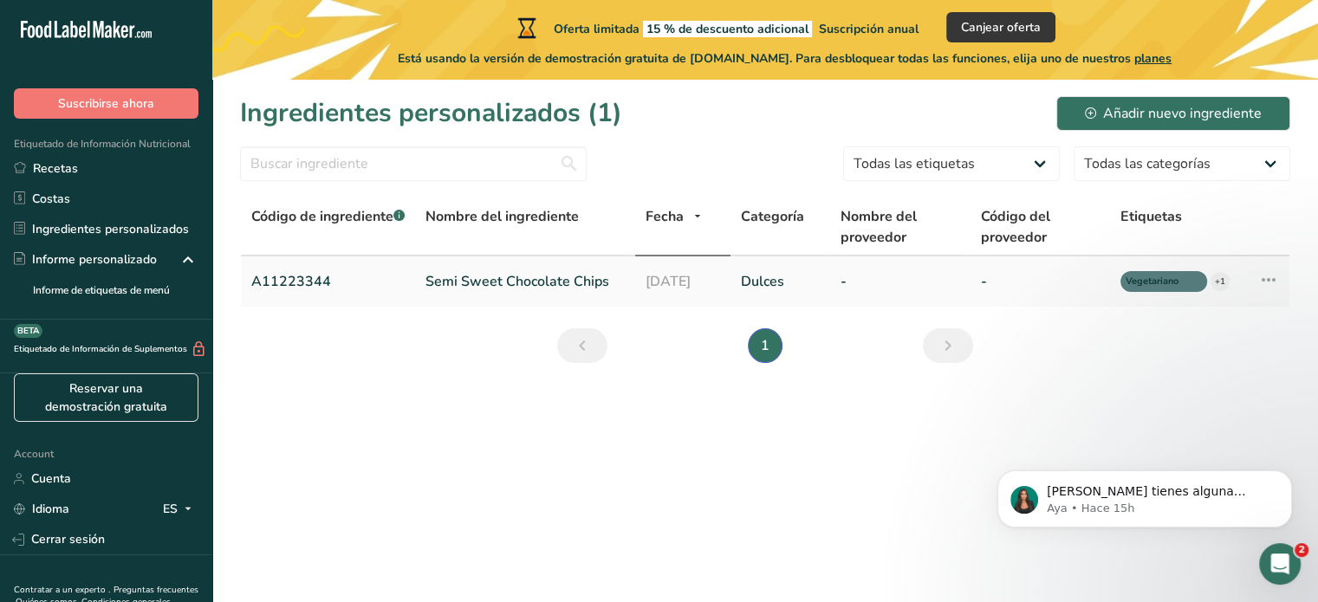
click at [528, 283] on link "Semi Sweet Chocolate Chips" at bounding box center [525, 281] width 199 height 21
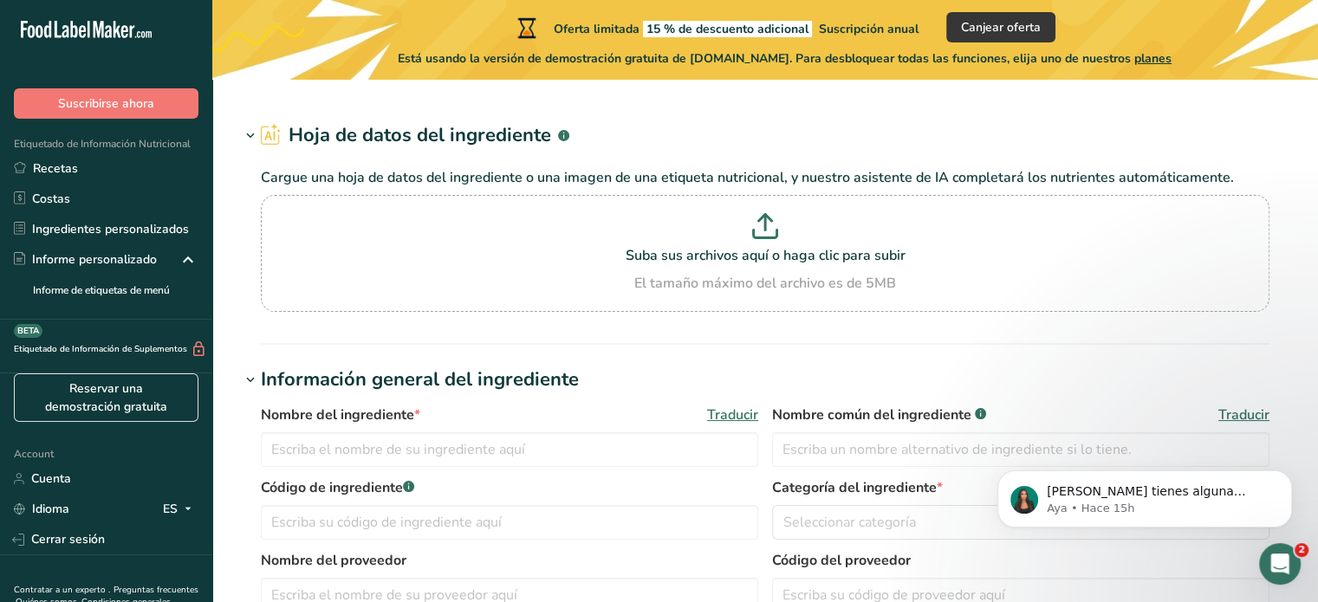
type input "Semi Sweet Chocolate Chips"
type input "Choco Chips"
type input "A11223344"
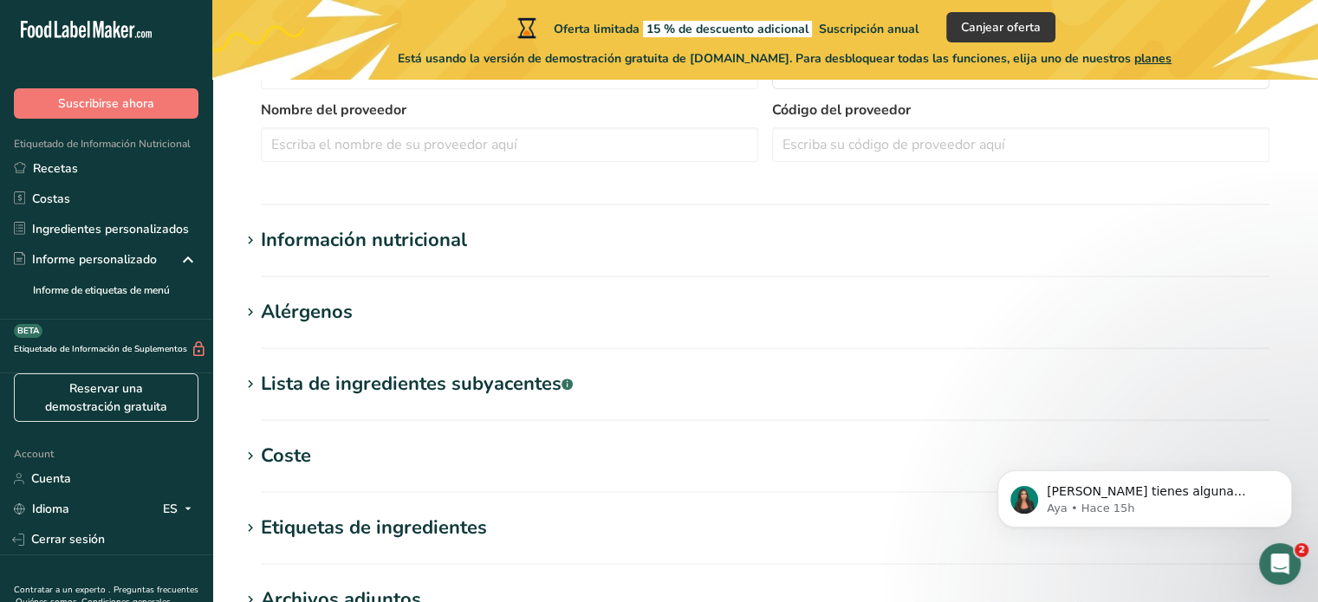
scroll to position [520, 0]
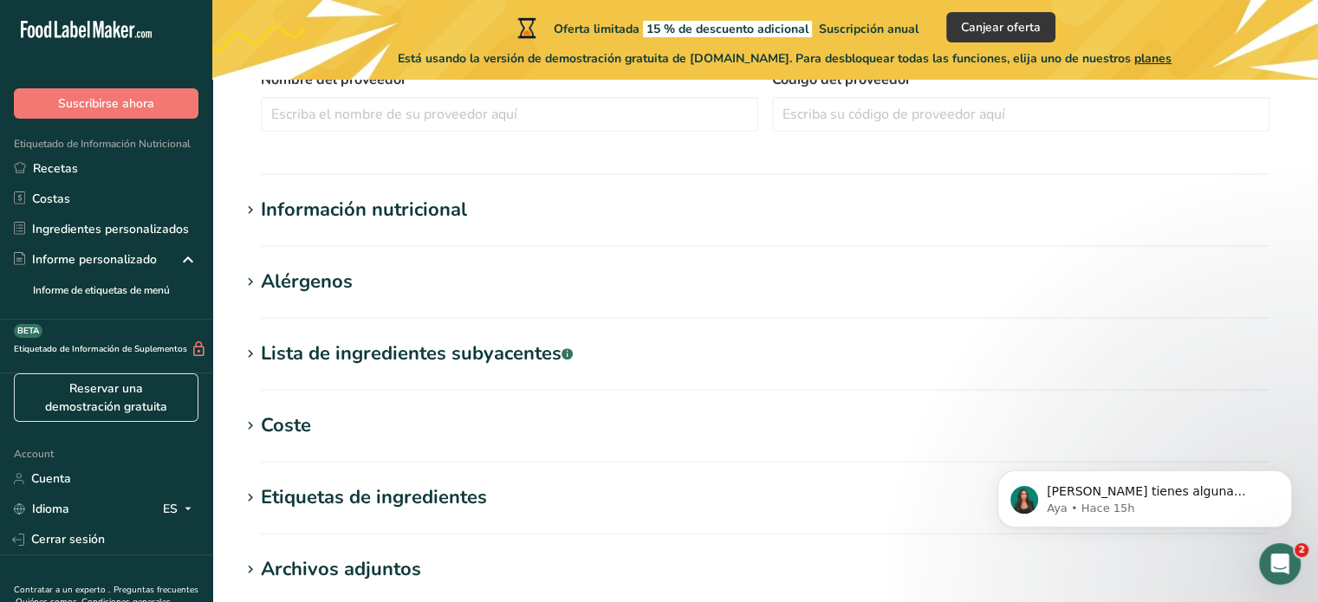
click at [478, 207] on h1 "Información nutricional" at bounding box center [765, 210] width 1051 height 29
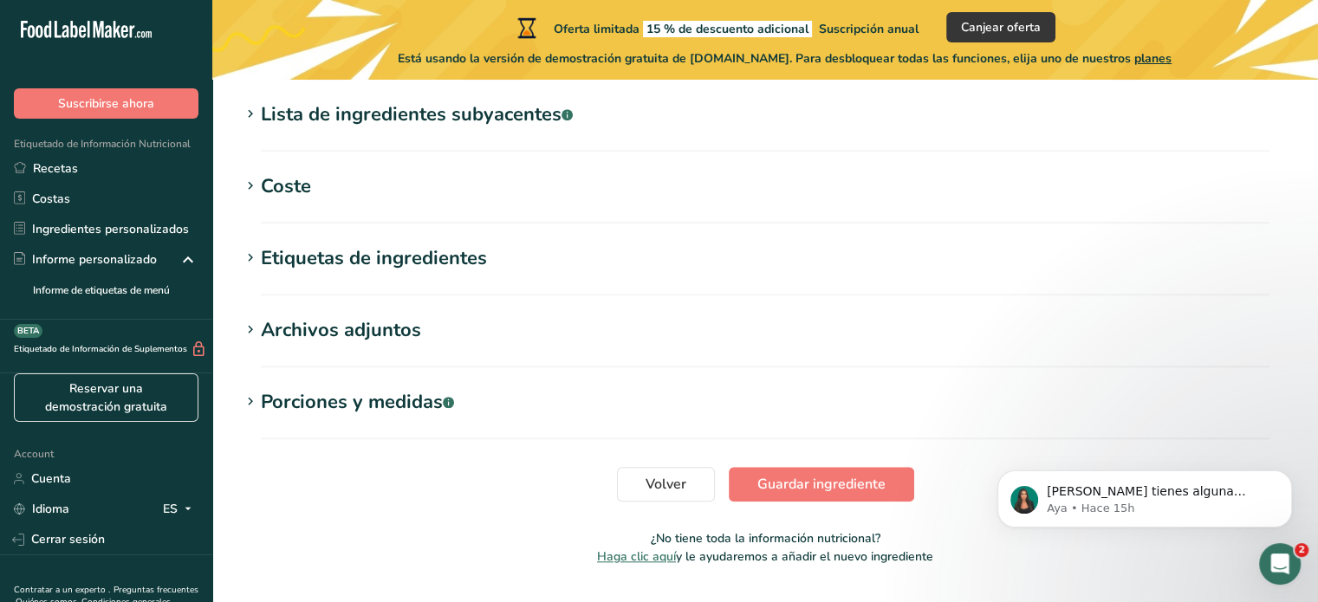
scroll to position [1571, 0]
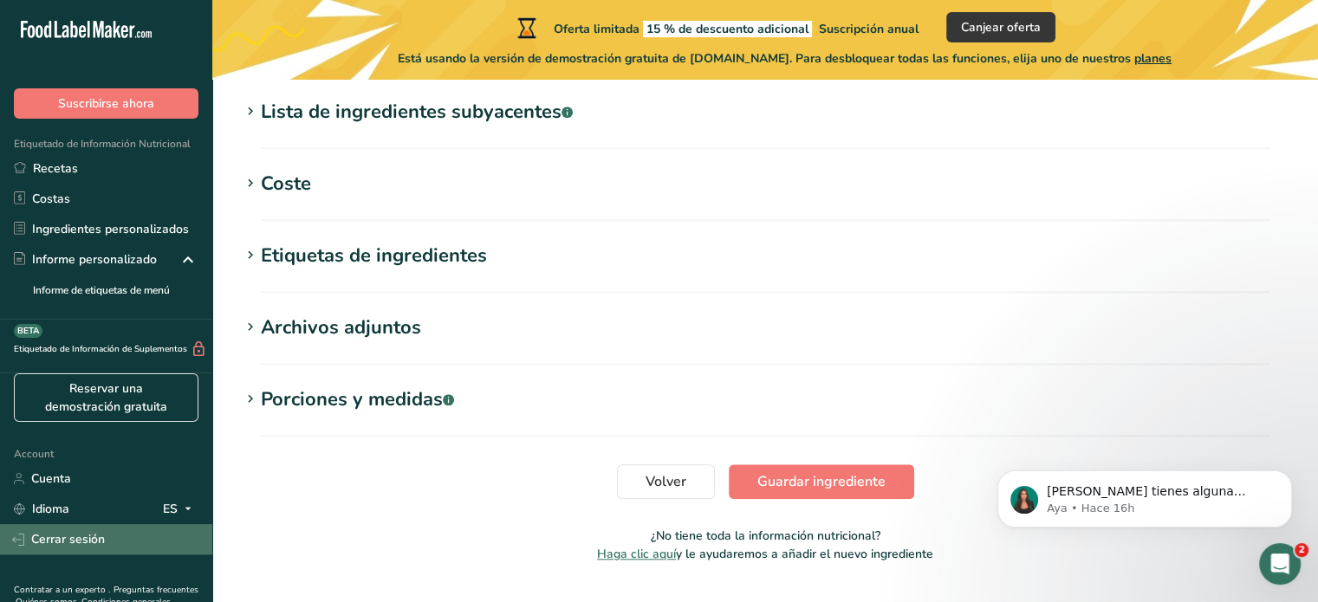
click at [72, 539] on link "Cerrar sesión" at bounding box center [106, 539] width 212 height 30
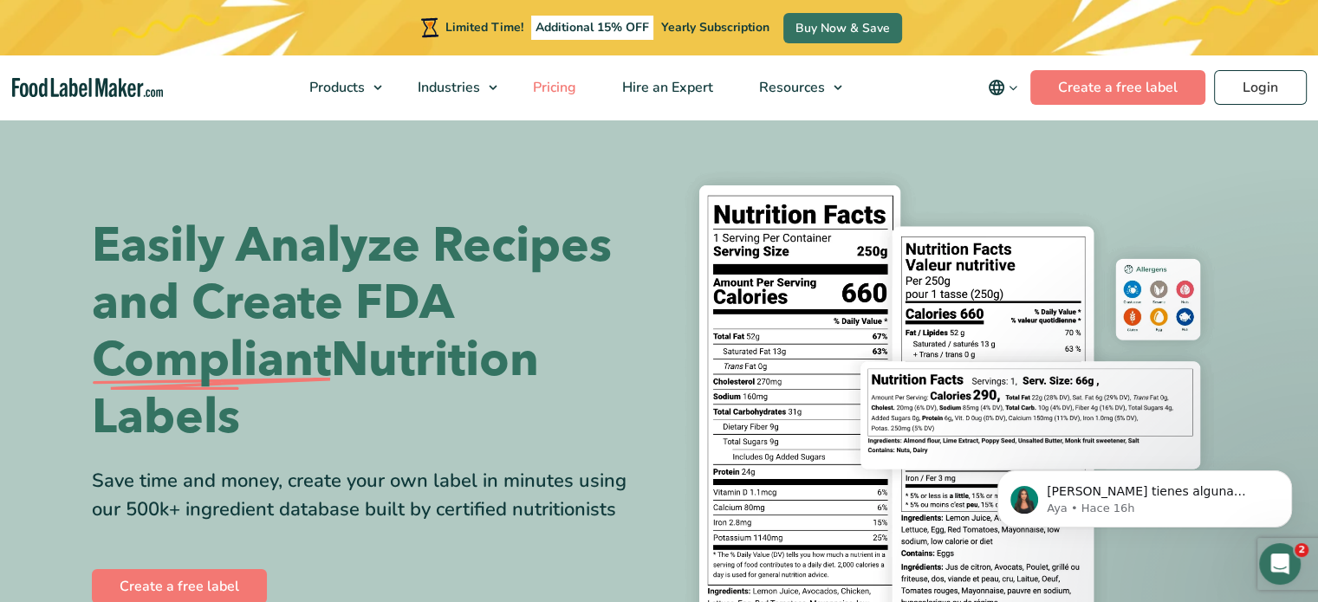
click at [556, 88] on span "Pricing" at bounding box center [553, 87] width 50 height 19
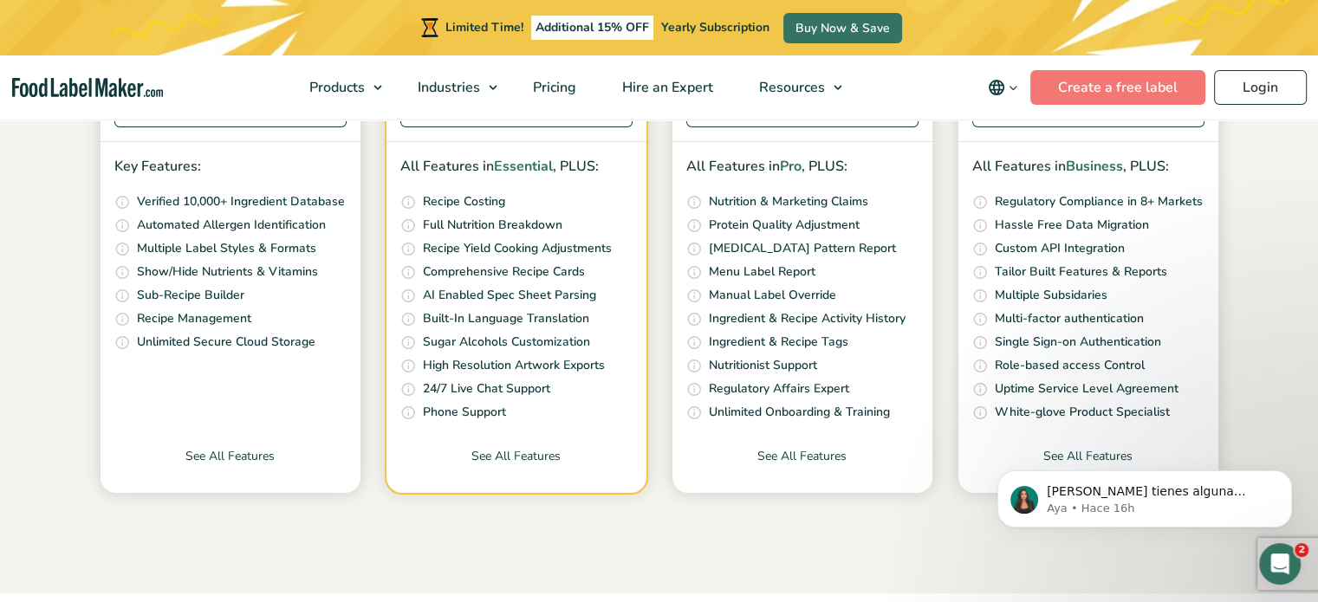
scroll to position [607, 0]
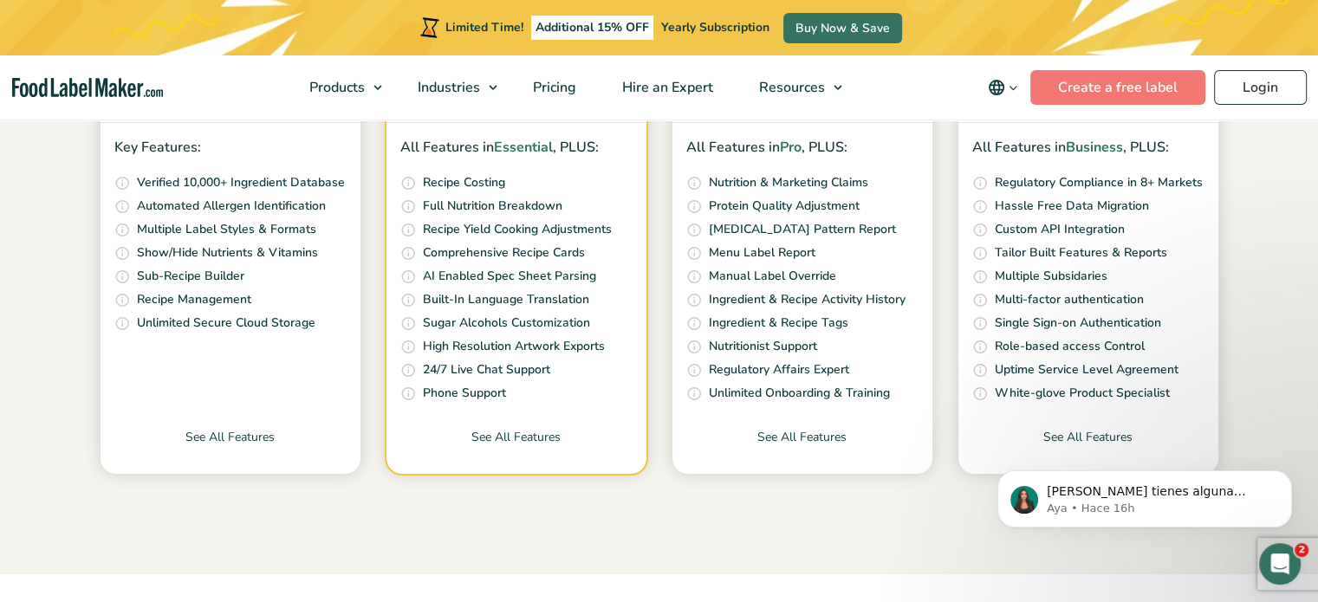
click at [1016, 86] on icon "main navigation" at bounding box center [1013, 87] width 13 height 13
click at [1040, 145] on link "Español" at bounding box center [1027, 146] width 47 height 17
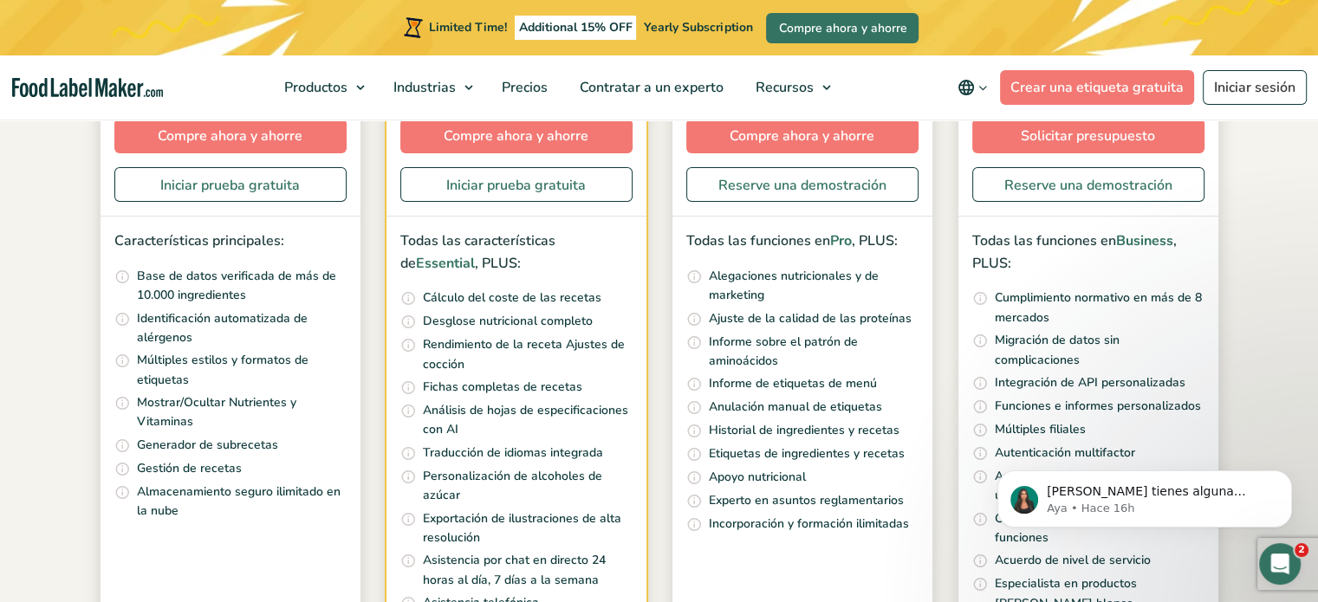
scroll to position [520, 0]
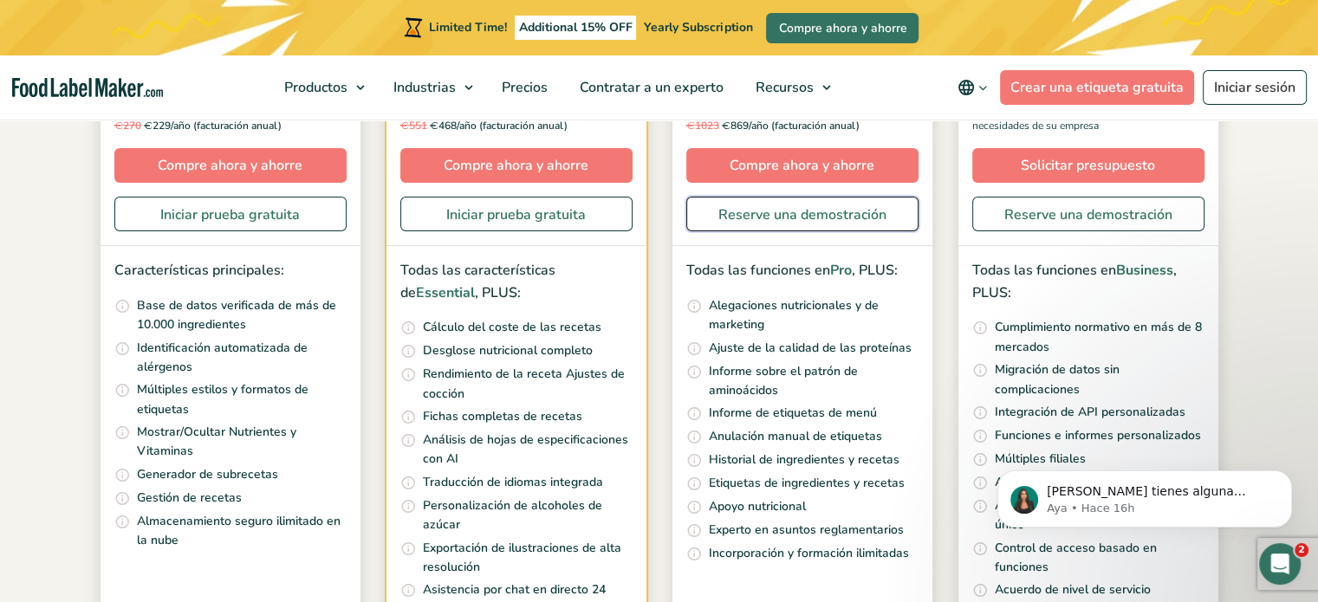
click at [839, 214] on link "Reserve una demostración" at bounding box center [803, 214] width 232 height 35
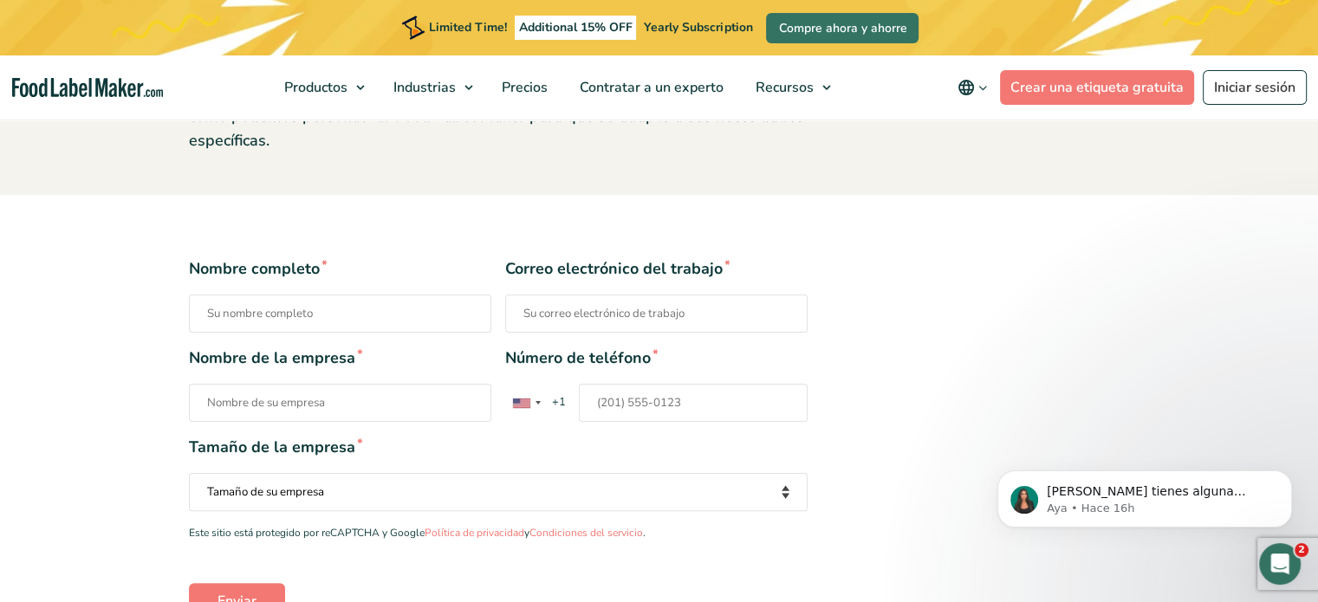
scroll to position [347, 0]
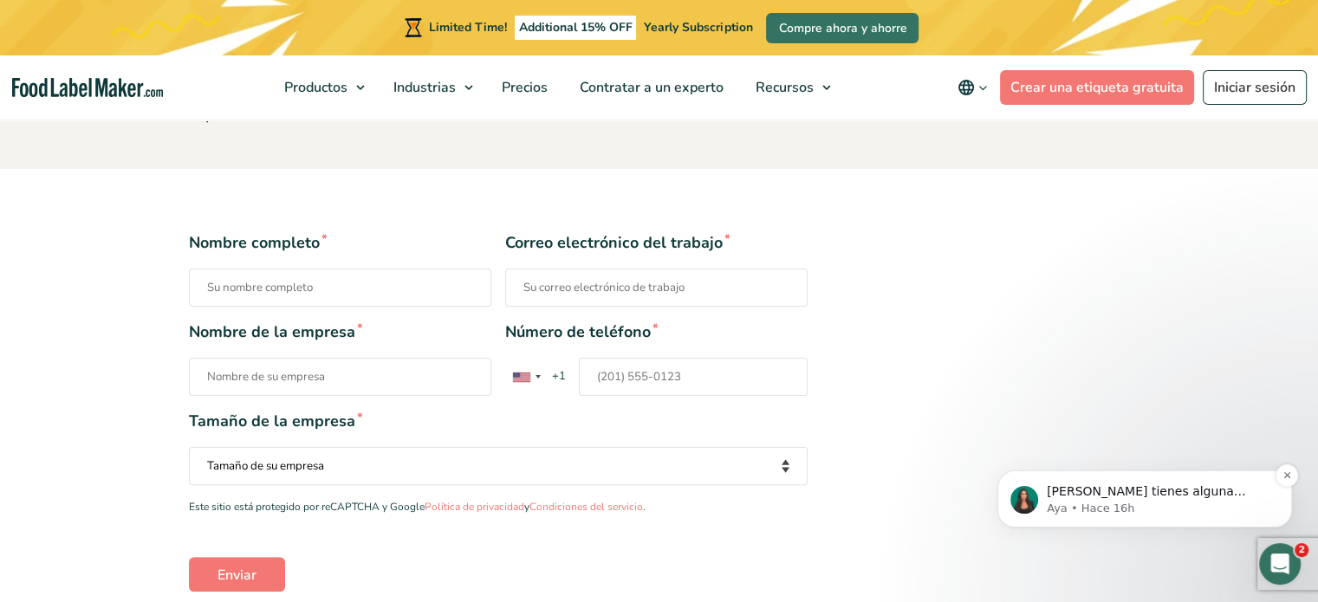
click at [1155, 496] on p "[PERSON_NAME] tienes alguna pregunta no dudes en consultarnos. ¡Estamos aquí pa…" at bounding box center [1159, 492] width 224 height 17
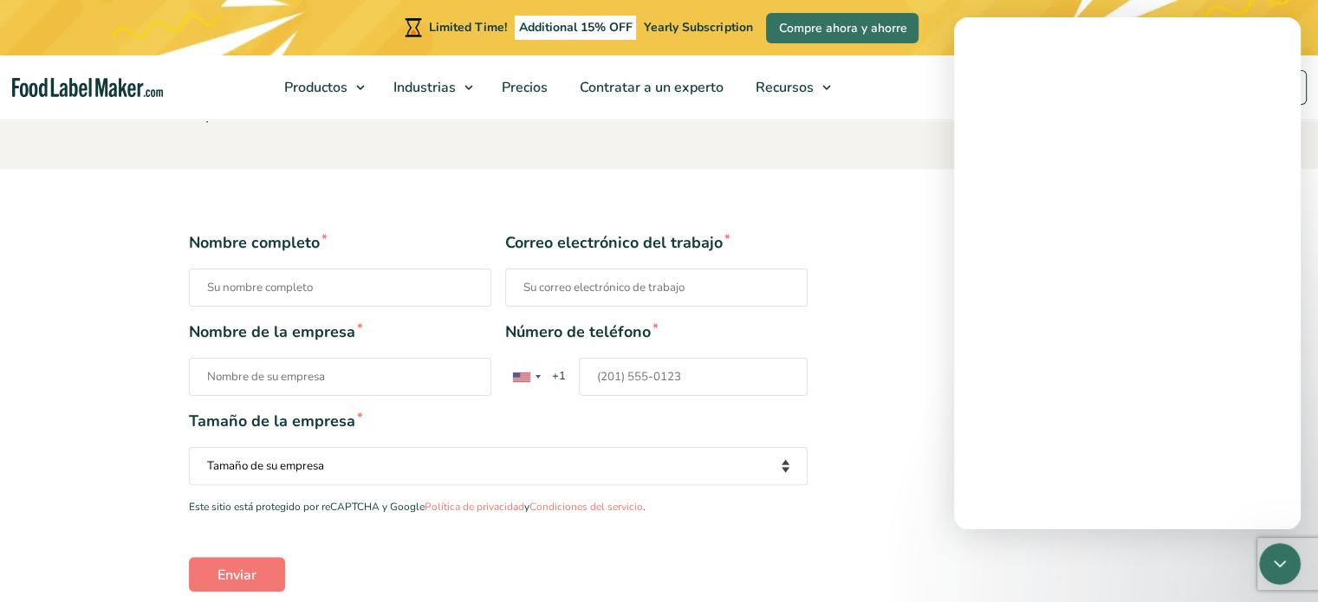
scroll to position [0, 0]
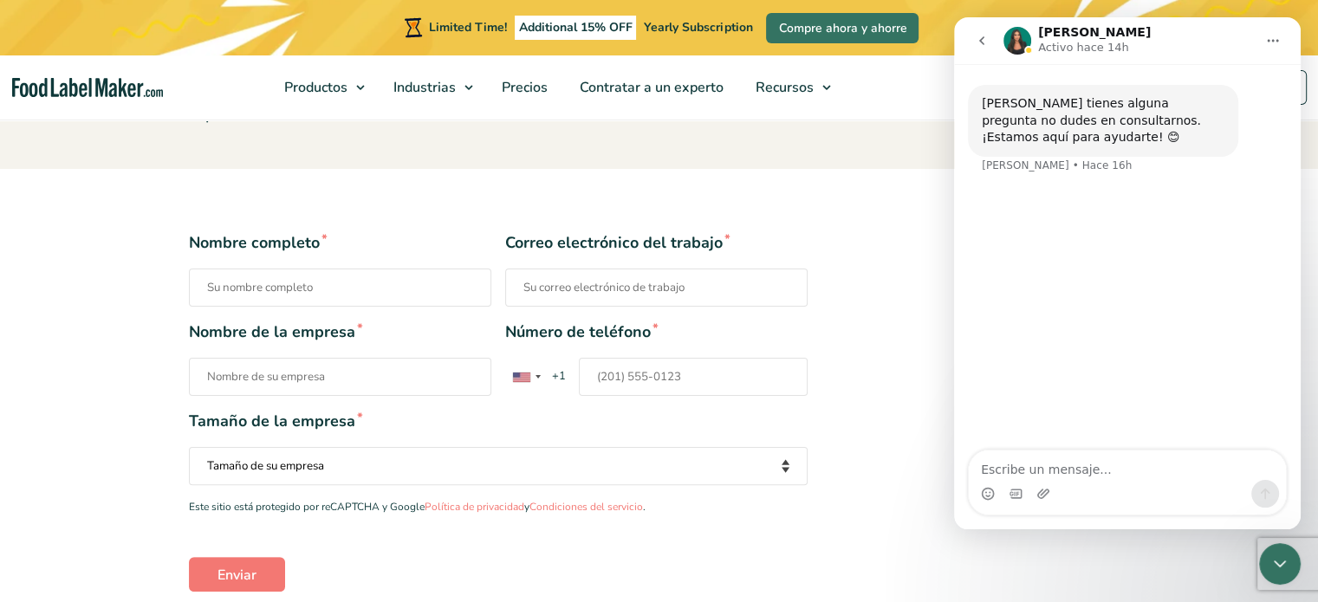
click at [1048, 474] on textarea "Escribe un mensaje..." at bounding box center [1127, 465] width 317 height 29
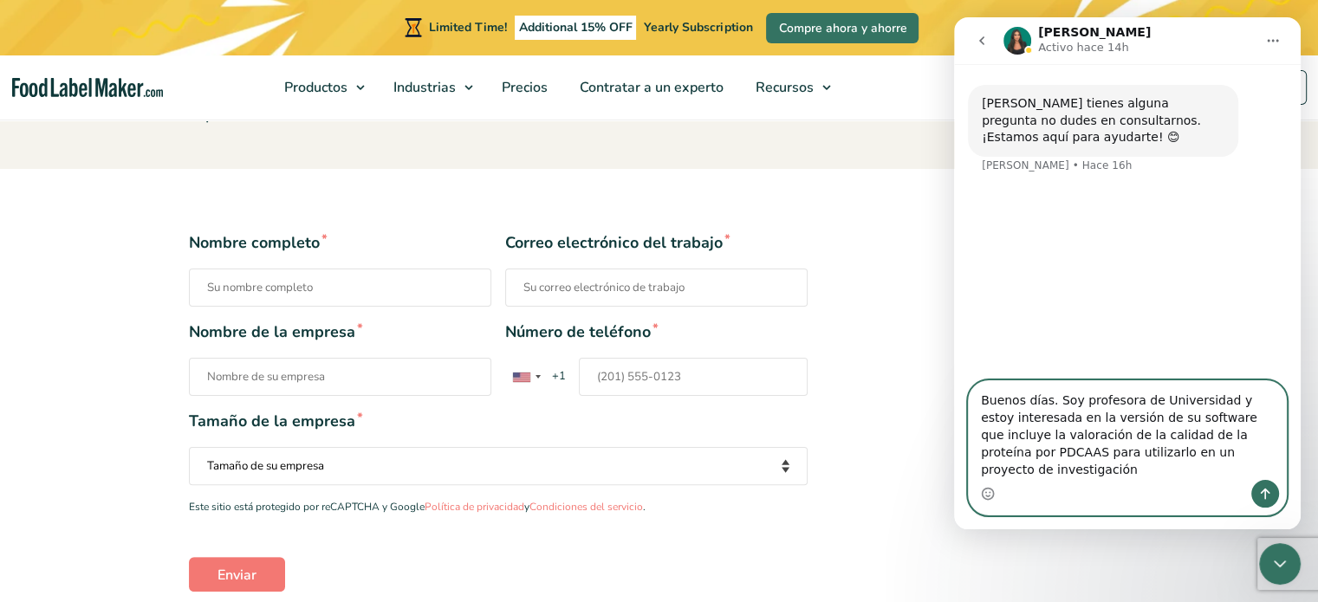
type textarea "Buenos días. Soy profesora de Universidad y estoy interesada en la versión de s…"
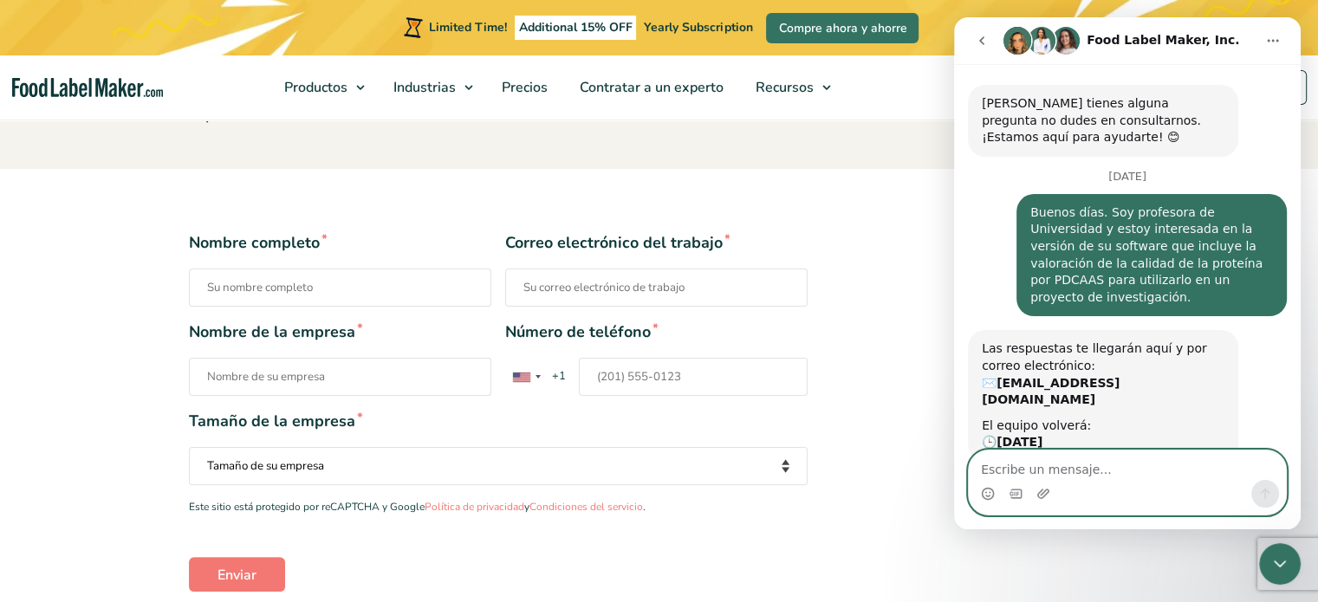
scroll to position [62, 0]
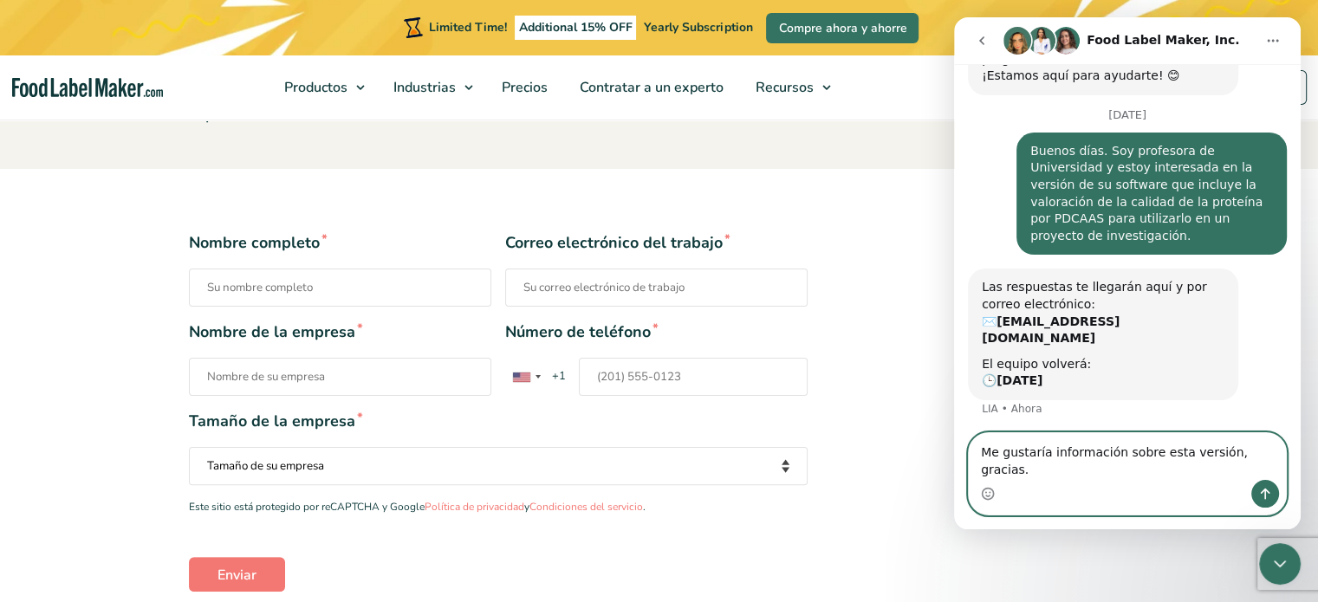
type textarea "Me gustaría información sobre esta versión, gracias."
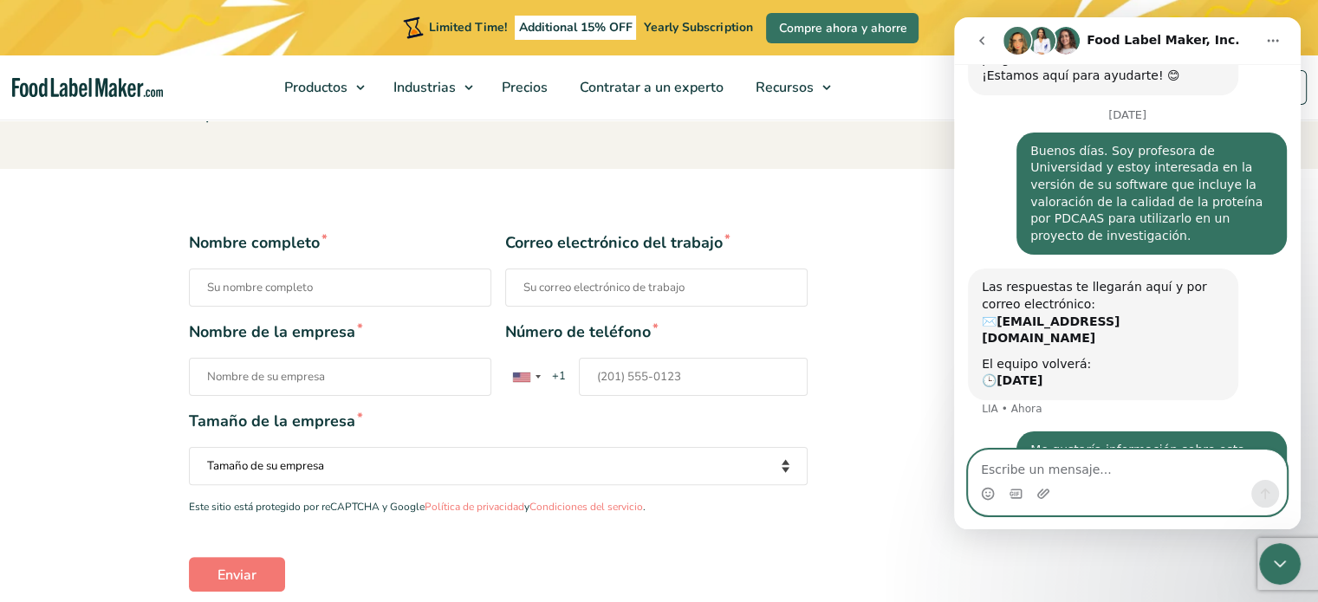
scroll to position [130, 0]
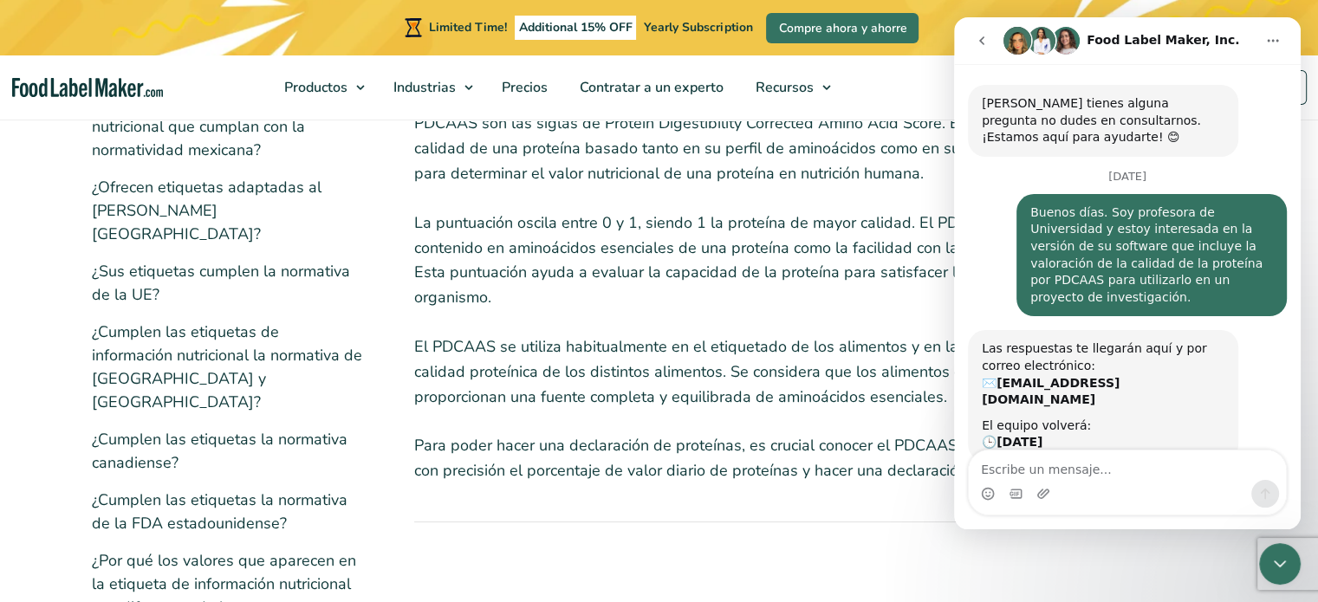
scroll to position [130, 0]
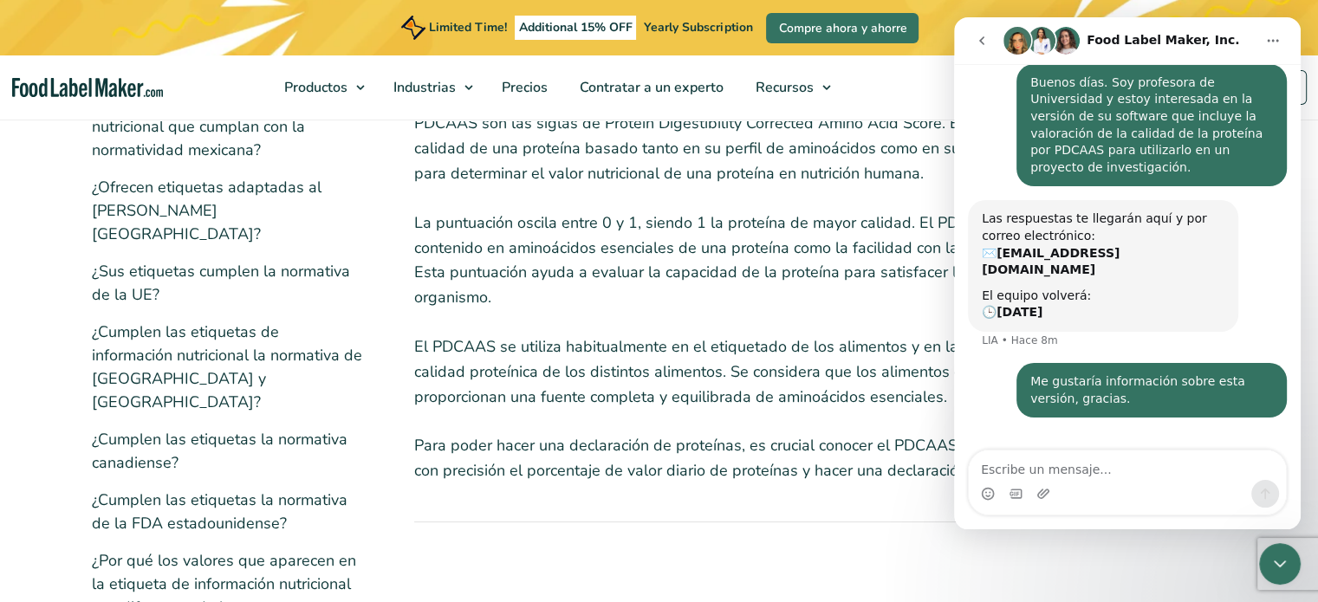
click at [1285, 570] on icon "Cerrar Intercom Messenger" at bounding box center [1280, 564] width 21 height 21
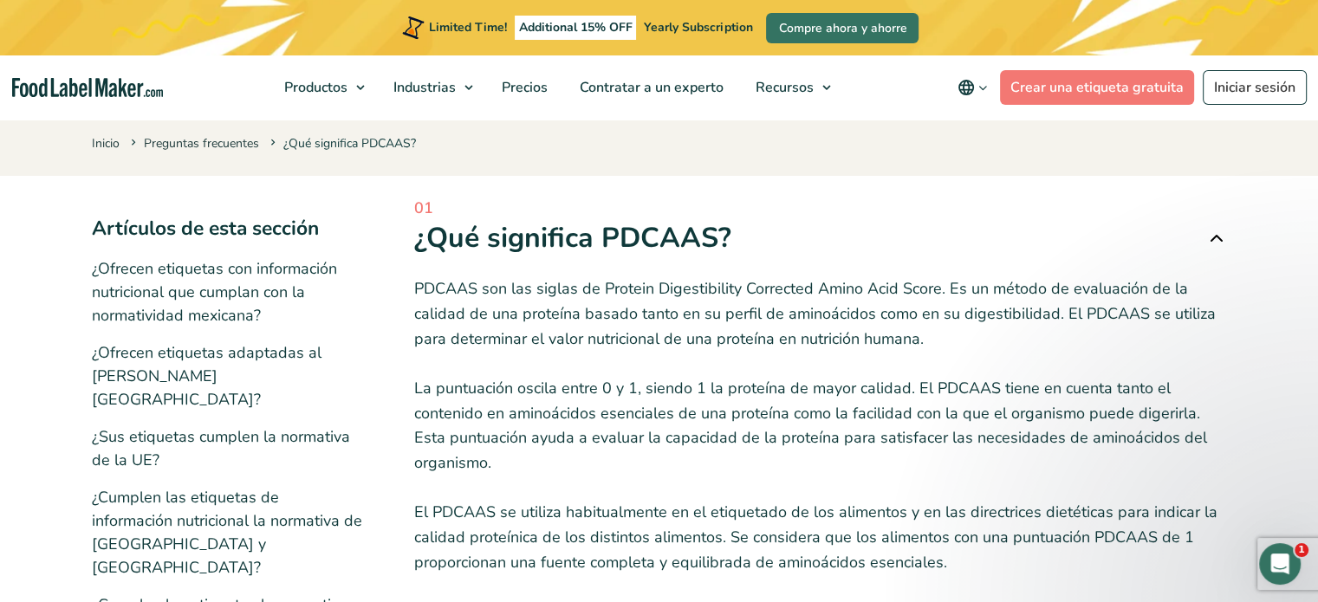
scroll to position [0, 0]
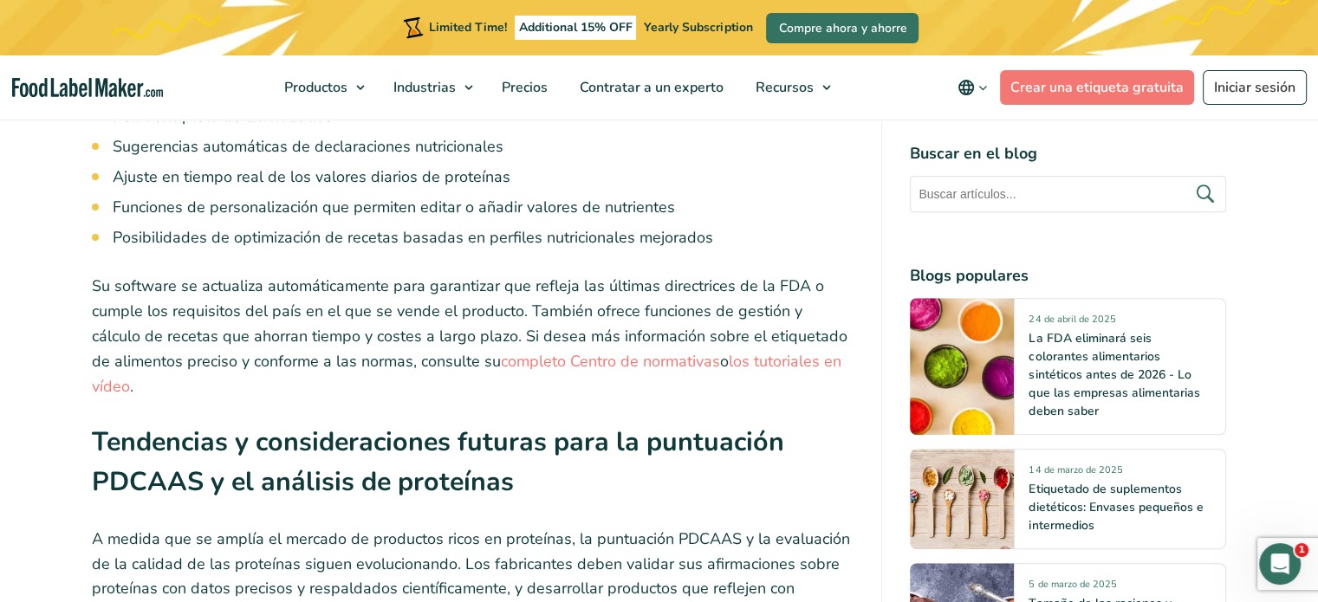
scroll to position [7726, 0]
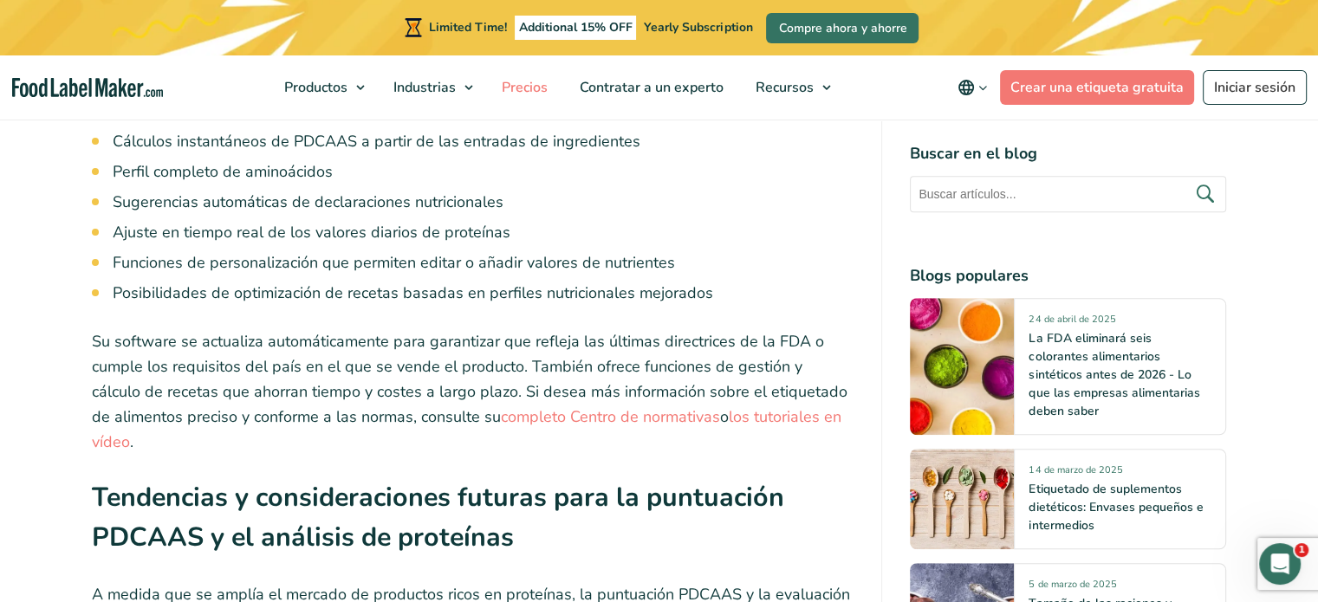
click at [533, 79] on span "Precios" at bounding box center [523, 87] width 53 height 19
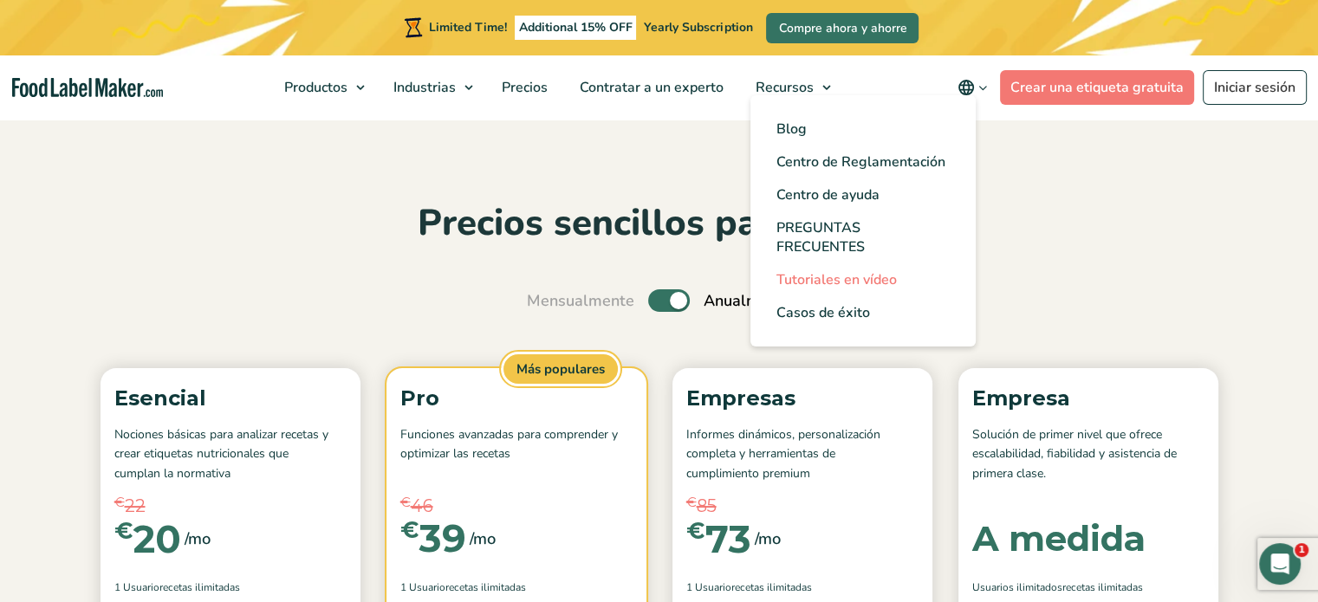
click at [850, 277] on span "Tutoriales en vídeo" at bounding box center [837, 279] width 120 height 19
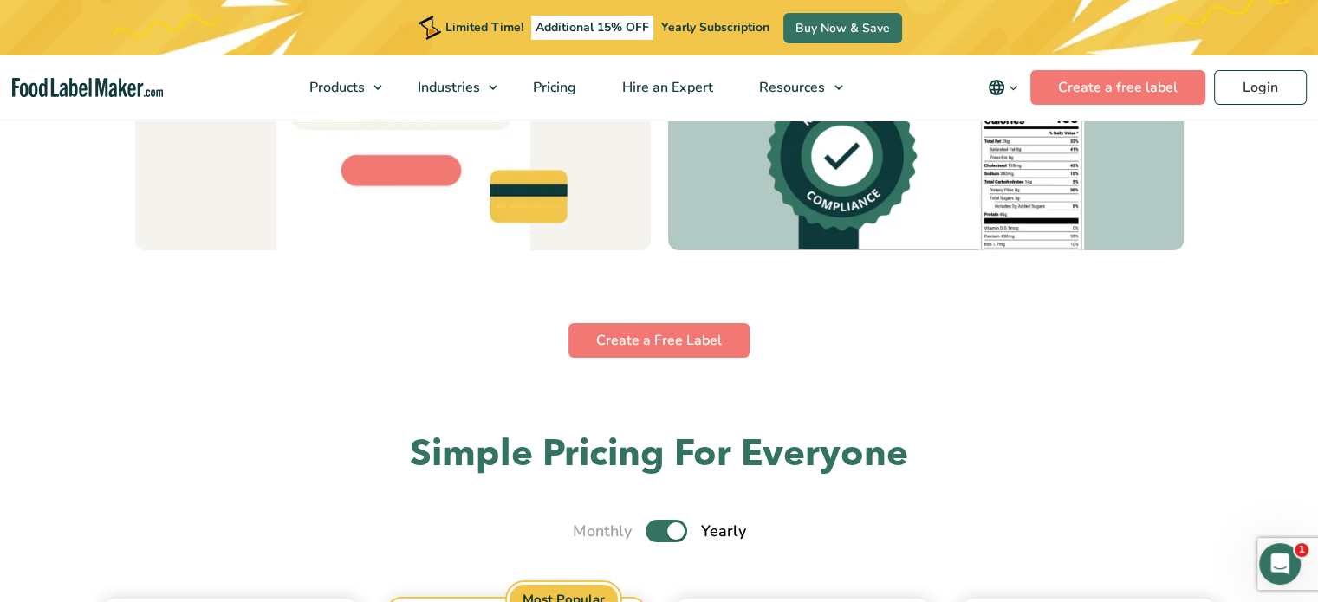
scroll to position [5628, 0]
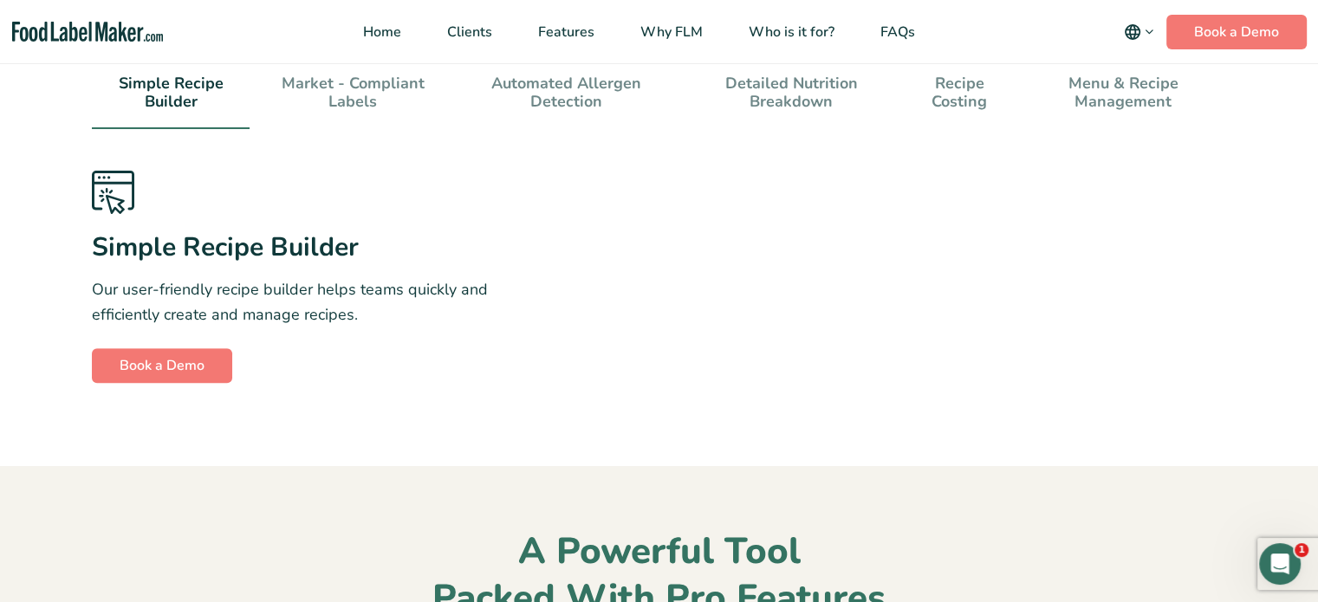
scroll to position [780, 0]
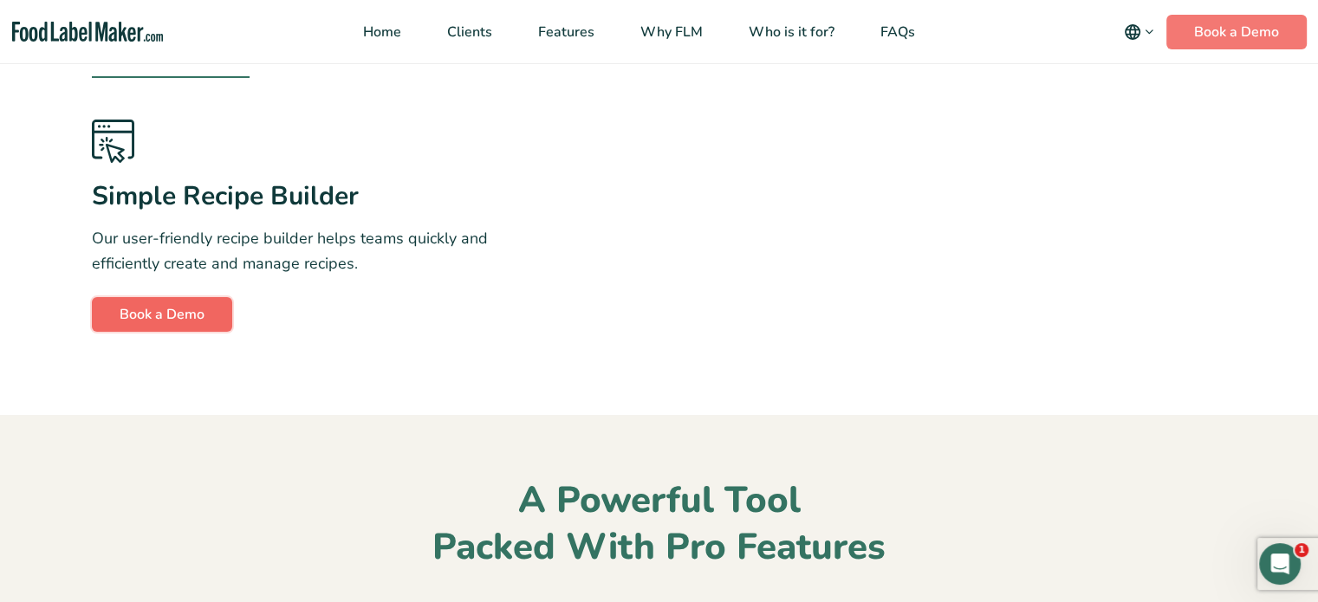
click at [179, 332] on link "Book a Demo" at bounding box center [162, 314] width 140 height 35
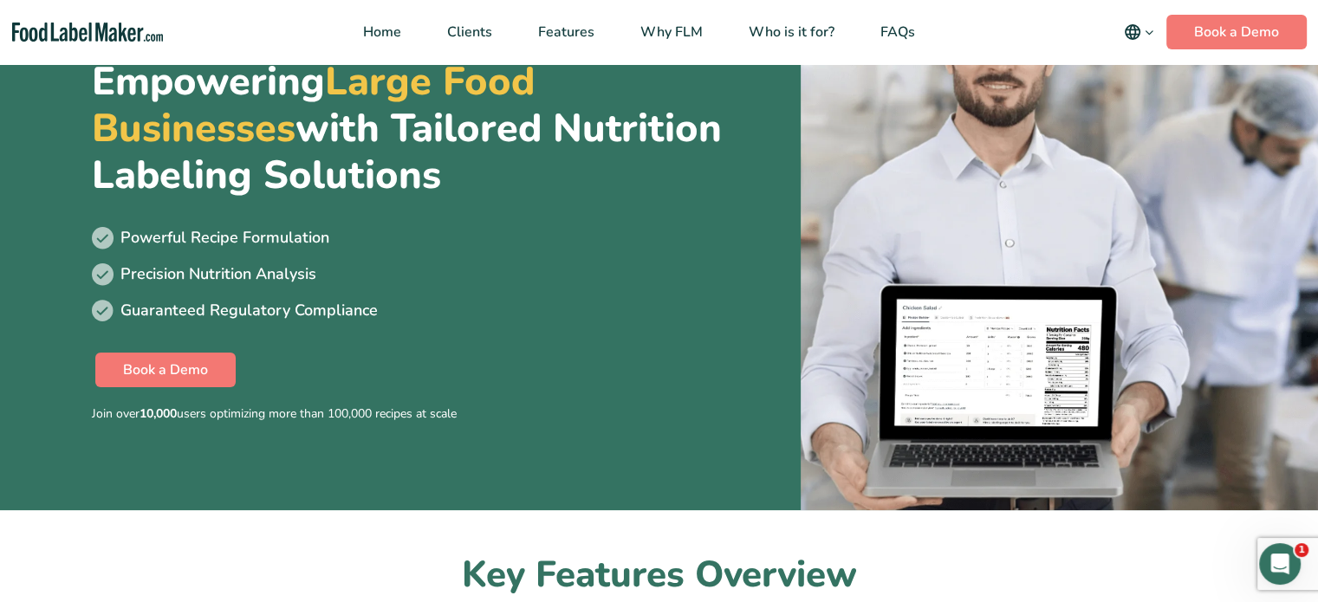
click at [1155, 31] on icon "main navigation" at bounding box center [1149, 32] width 13 height 13
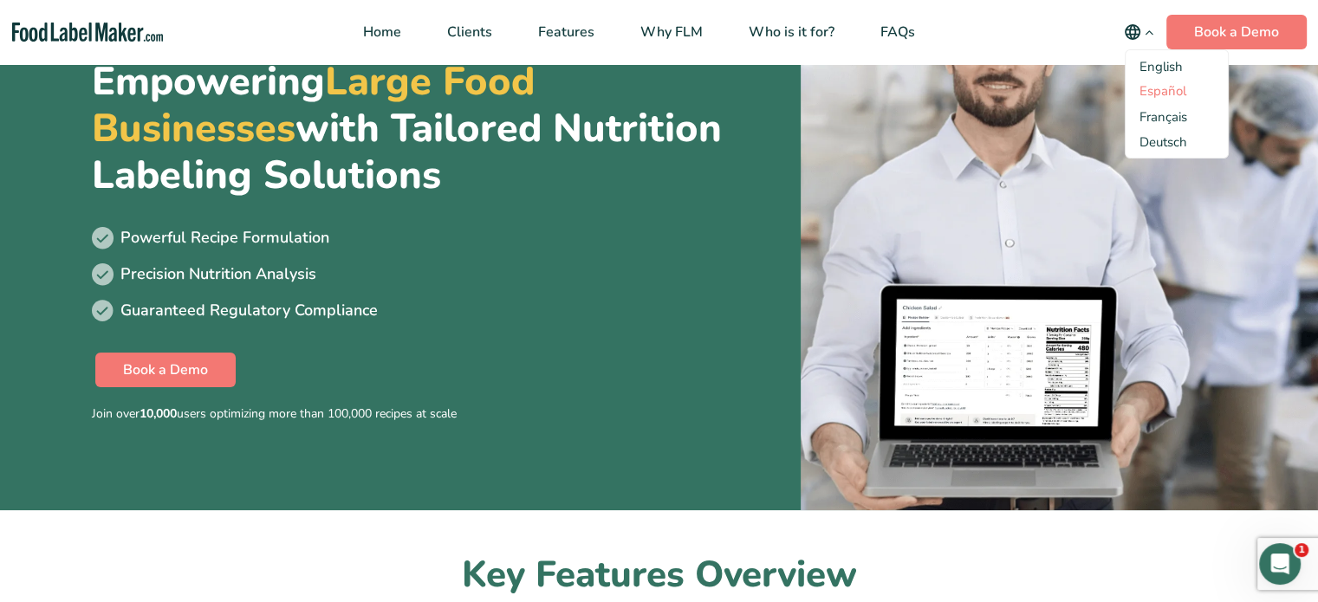
click at [1153, 88] on link "Español" at bounding box center [1163, 90] width 47 height 17
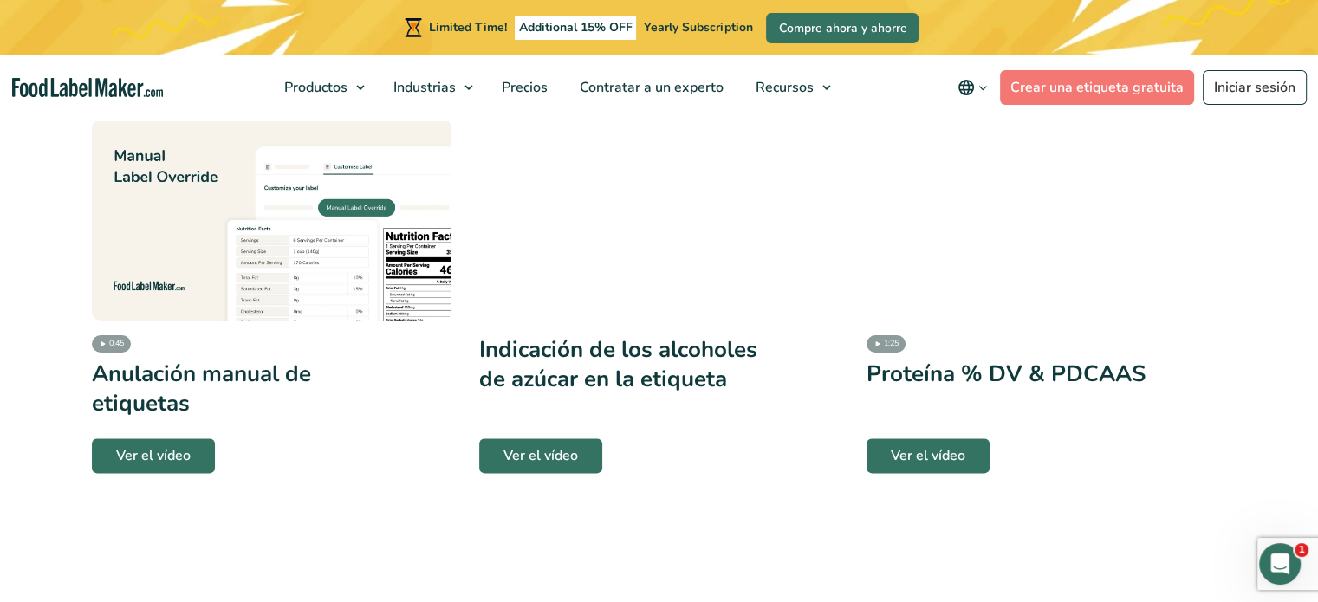
scroll to position [2080, 0]
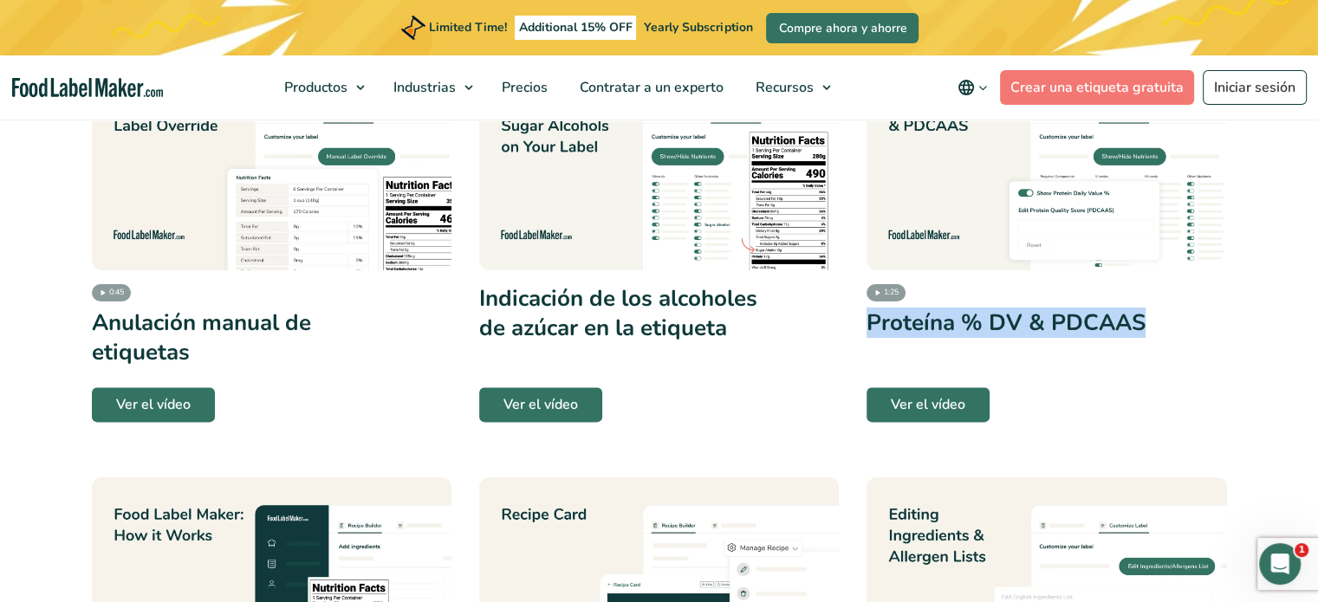
drag, startPoint x: 1166, startPoint y: 342, endPoint x: 863, endPoint y: 357, distance: 302.9
click at [863, 357] on div "Desglose de ingredientes y alérgenos Ver el vídeo Exportar información diferent…" at bounding box center [660, 410] width 1136 height 3938
copy h3 "Proteína % DV & PDCAAS"
click at [945, 422] on link "Ver el vídeo" at bounding box center [928, 404] width 123 height 35
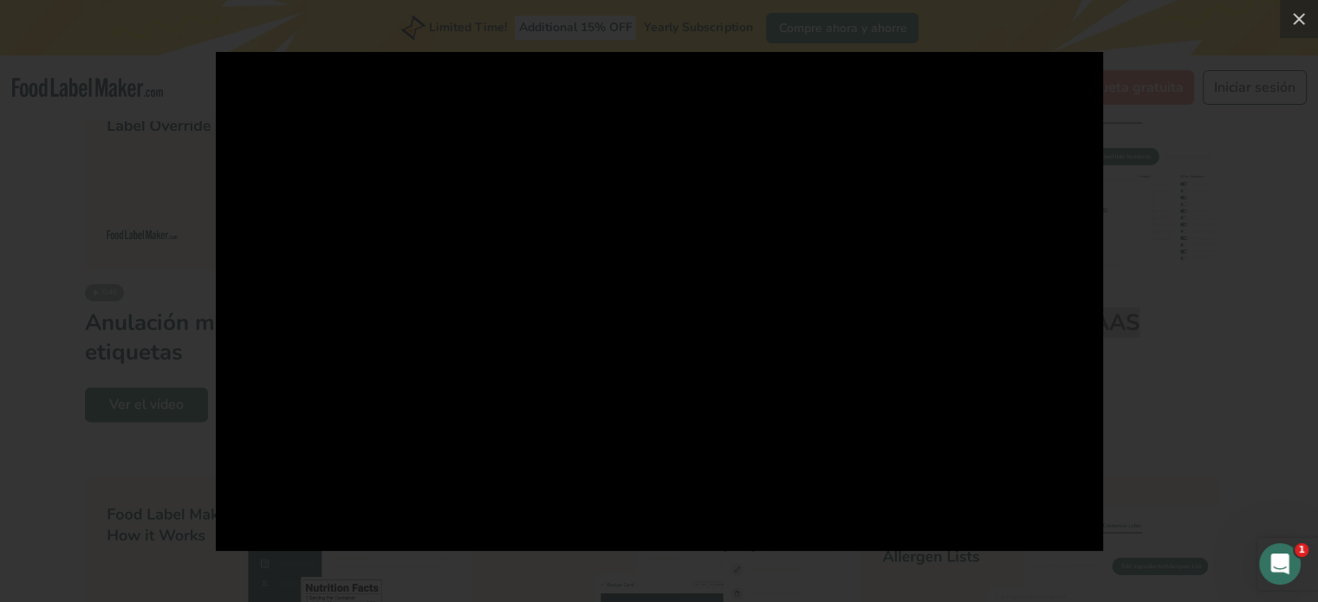
click at [1212, 433] on div at bounding box center [659, 301] width 1318 height 602
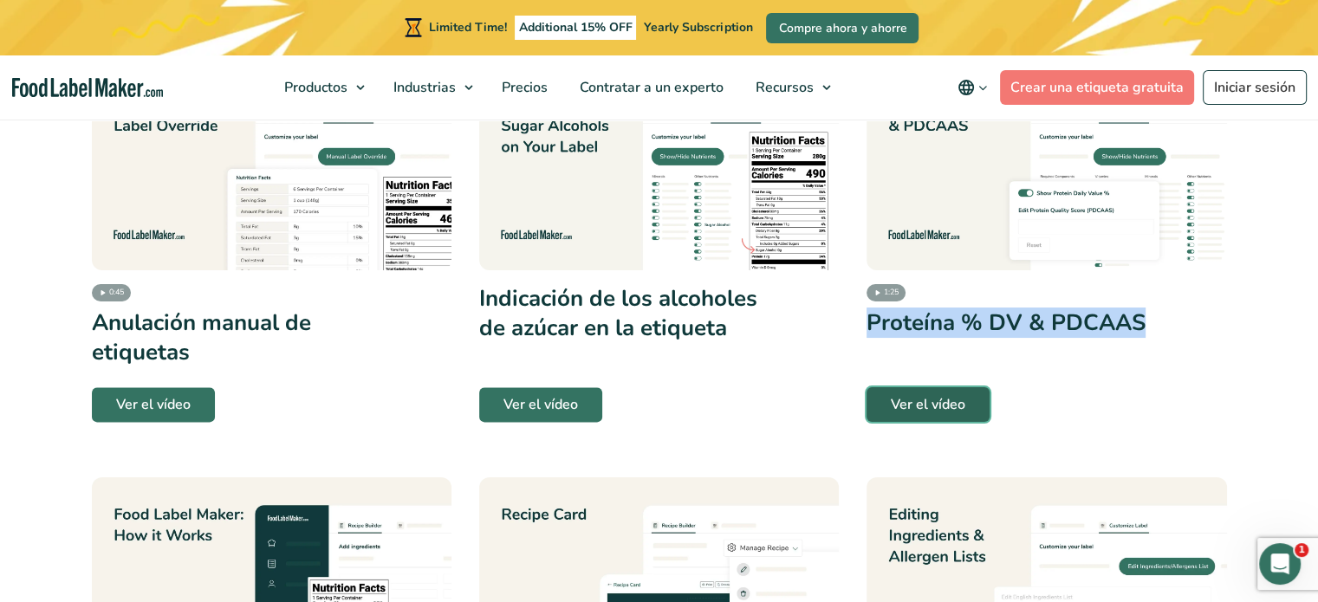
click at [962, 422] on link "Ver el vídeo" at bounding box center [928, 404] width 123 height 35
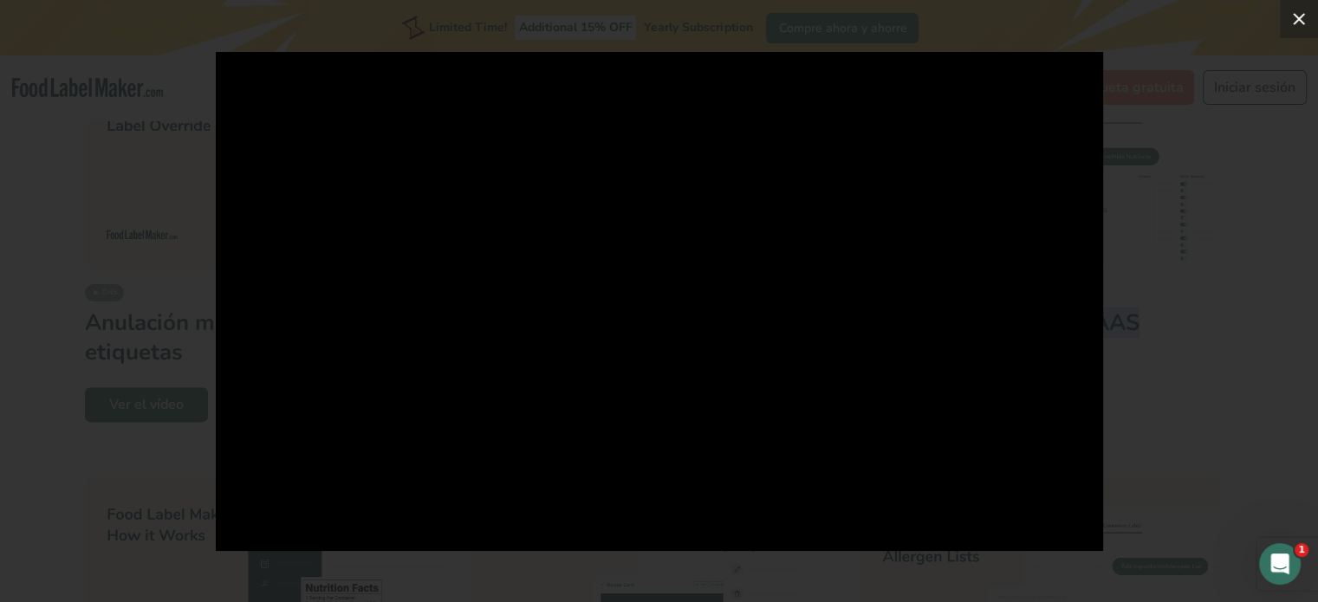
click at [1305, 19] on icon at bounding box center [1299, 19] width 21 height 21
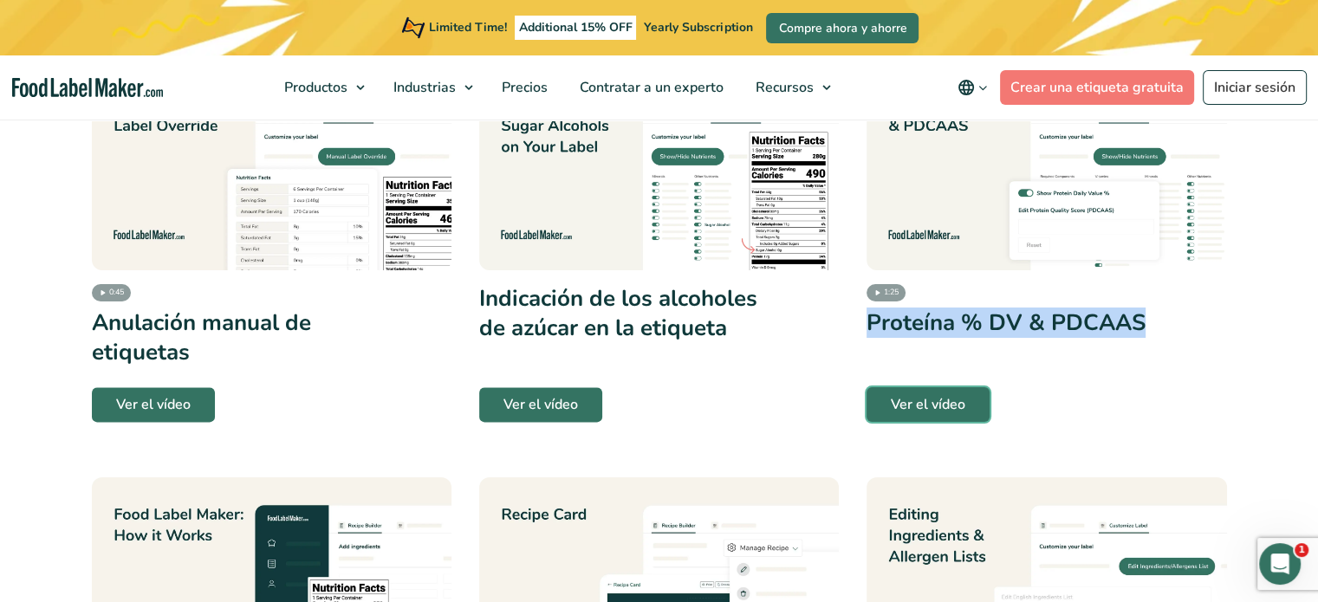
scroll to position [1994, 0]
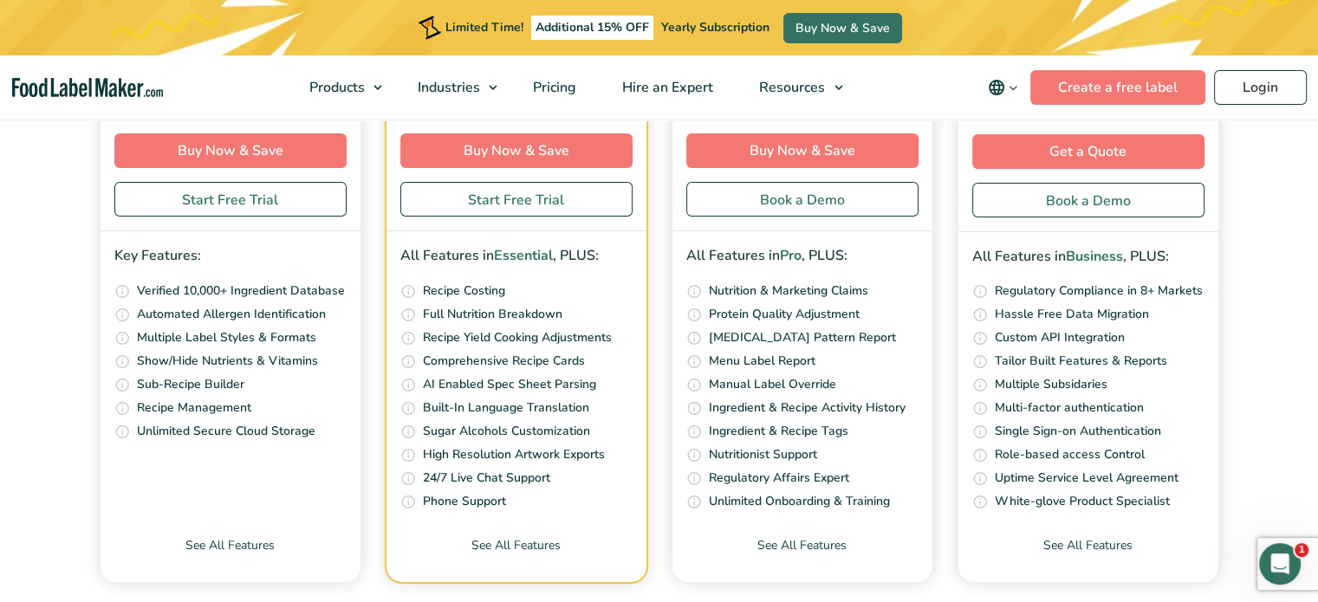
scroll to position [6474, 0]
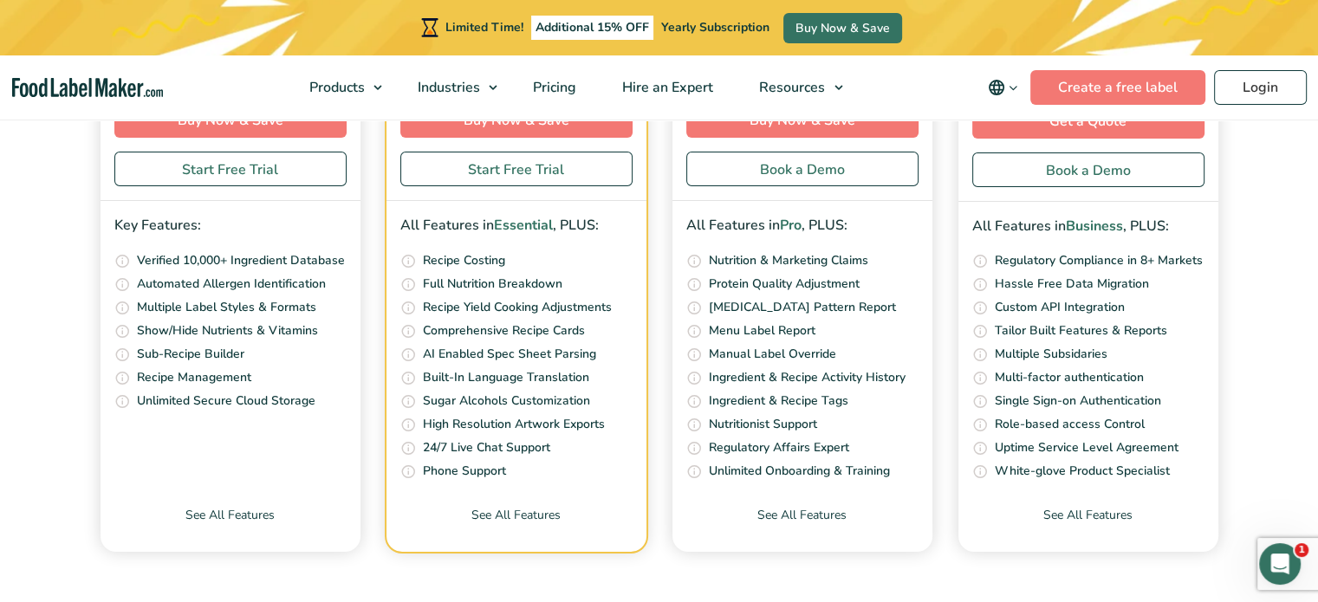
click at [1020, 86] on icon "main navigation" at bounding box center [1013, 87] width 13 height 13
click at [1023, 147] on link "Español" at bounding box center [1027, 146] width 47 height 17
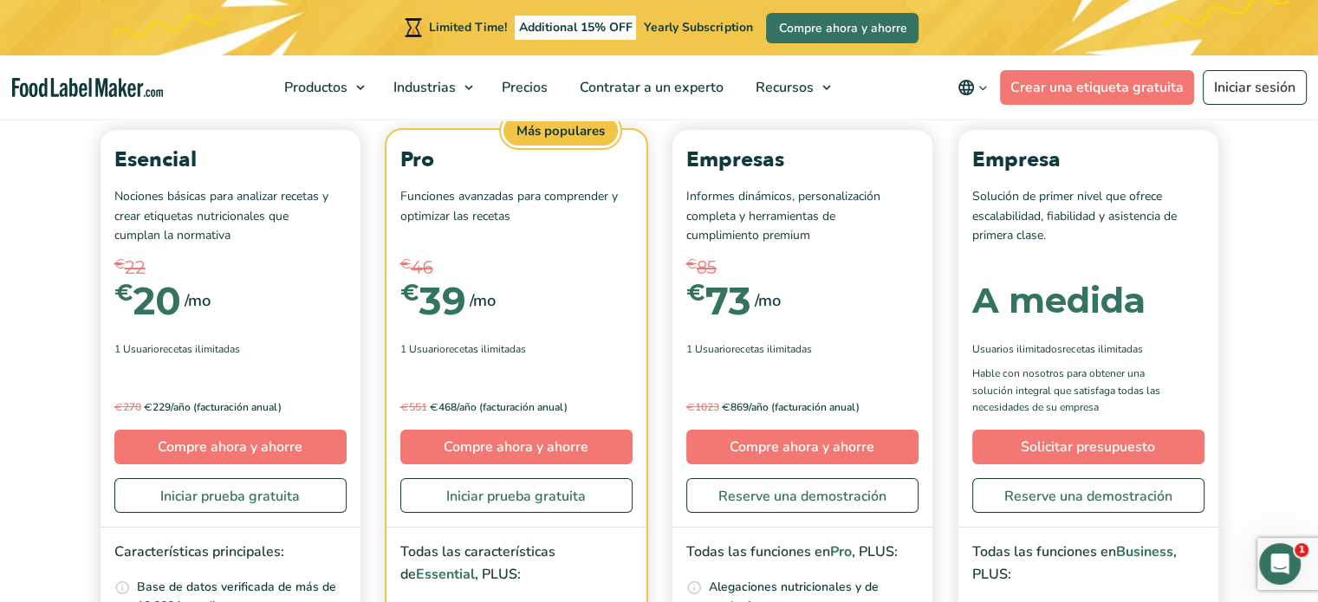
scroll to position [6241, 0]
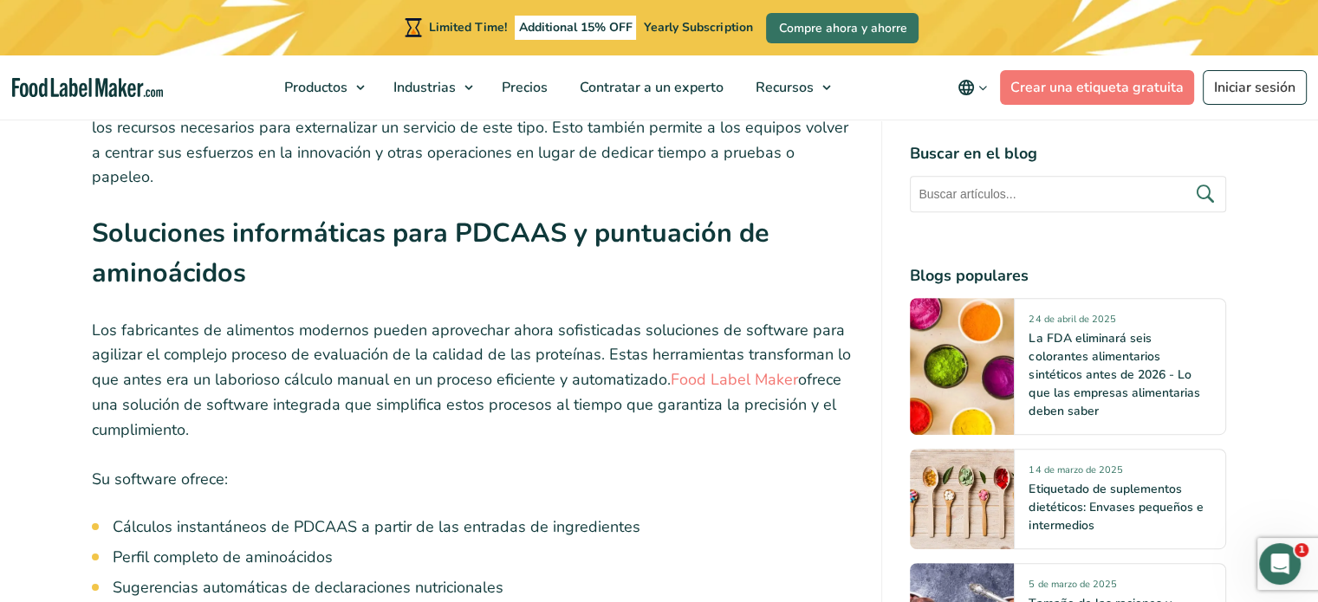
scroll to position [7431, 0]
